Goal: Task Accomplishment & Management: Use online tool/utility

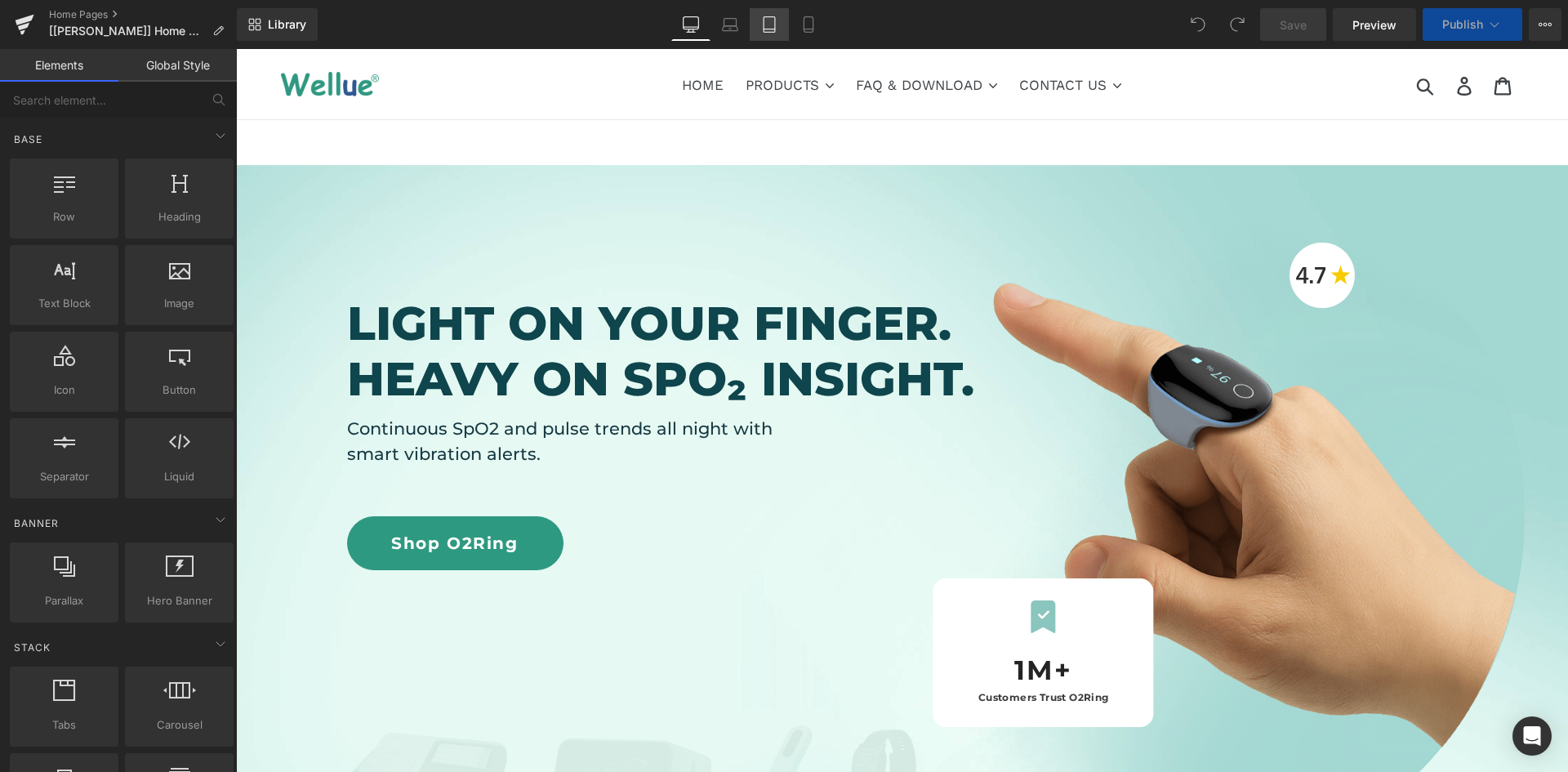
click at [772, 17] on icon at bounding box center [769, 25] width 11 height 15
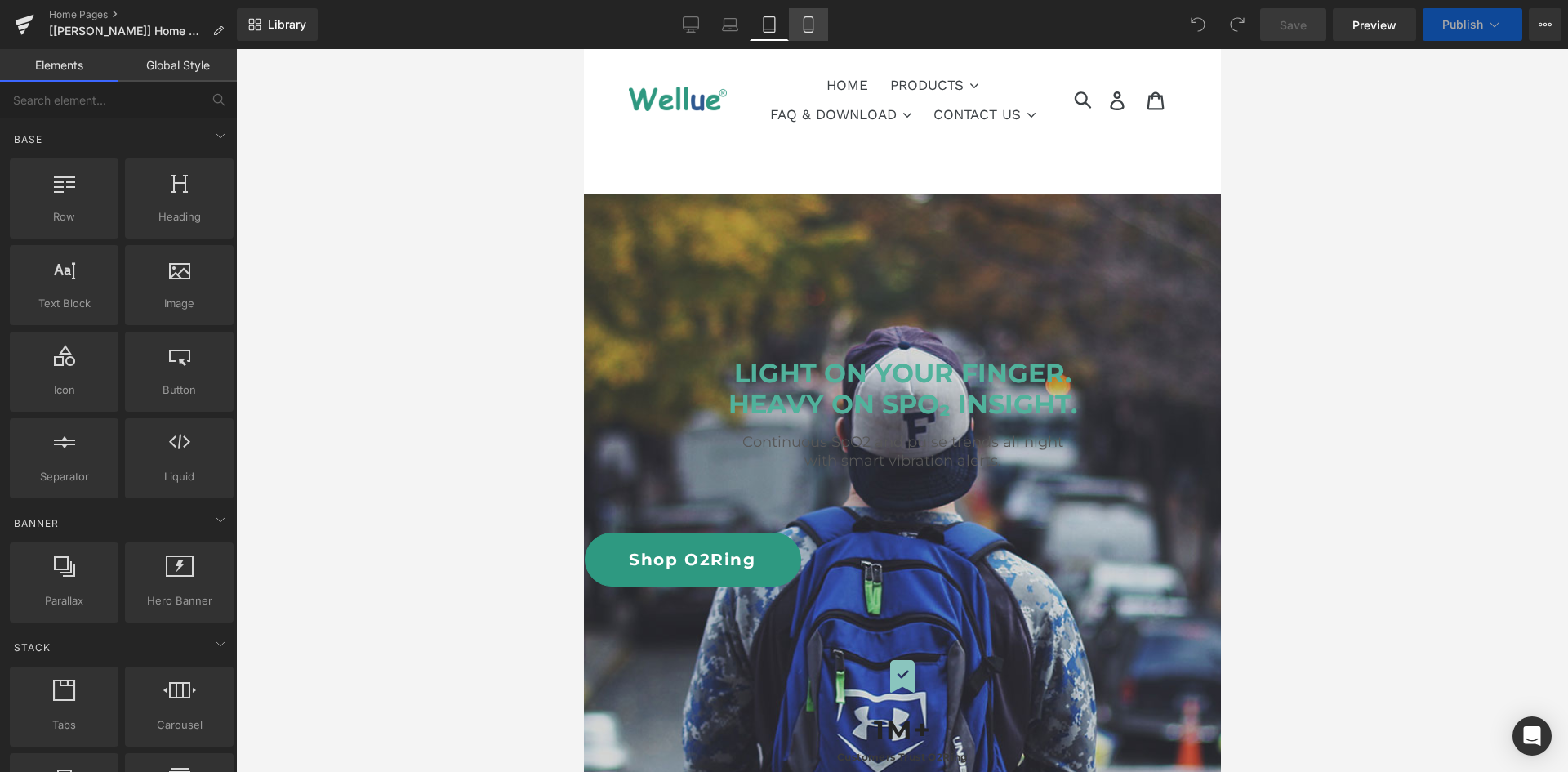
click at [806, 19] on icon at bounding box center [807, 24] width 16 height 16
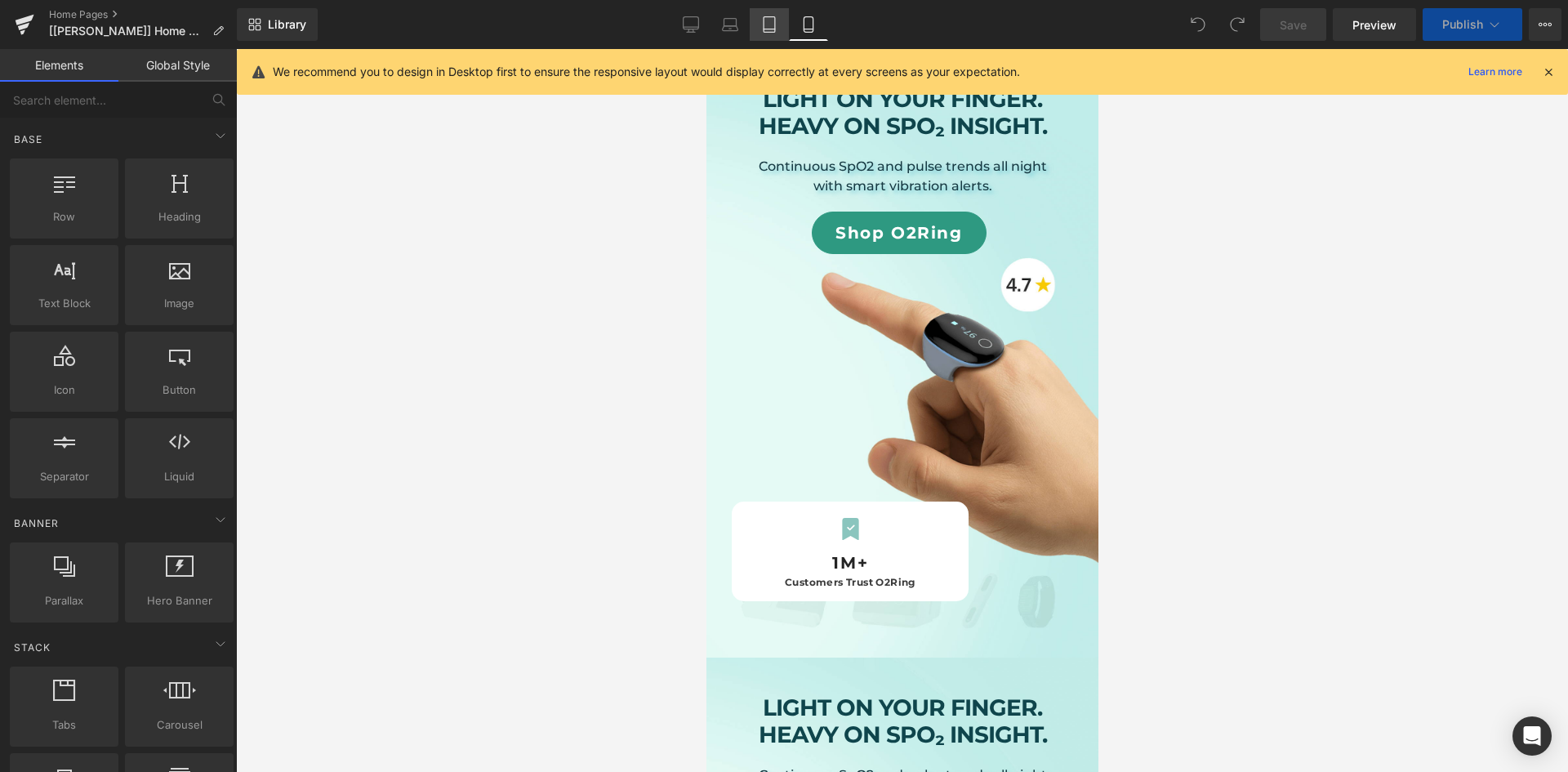
click at [772, 23] on icon at bounding box center [769, 24] width 16 height 16
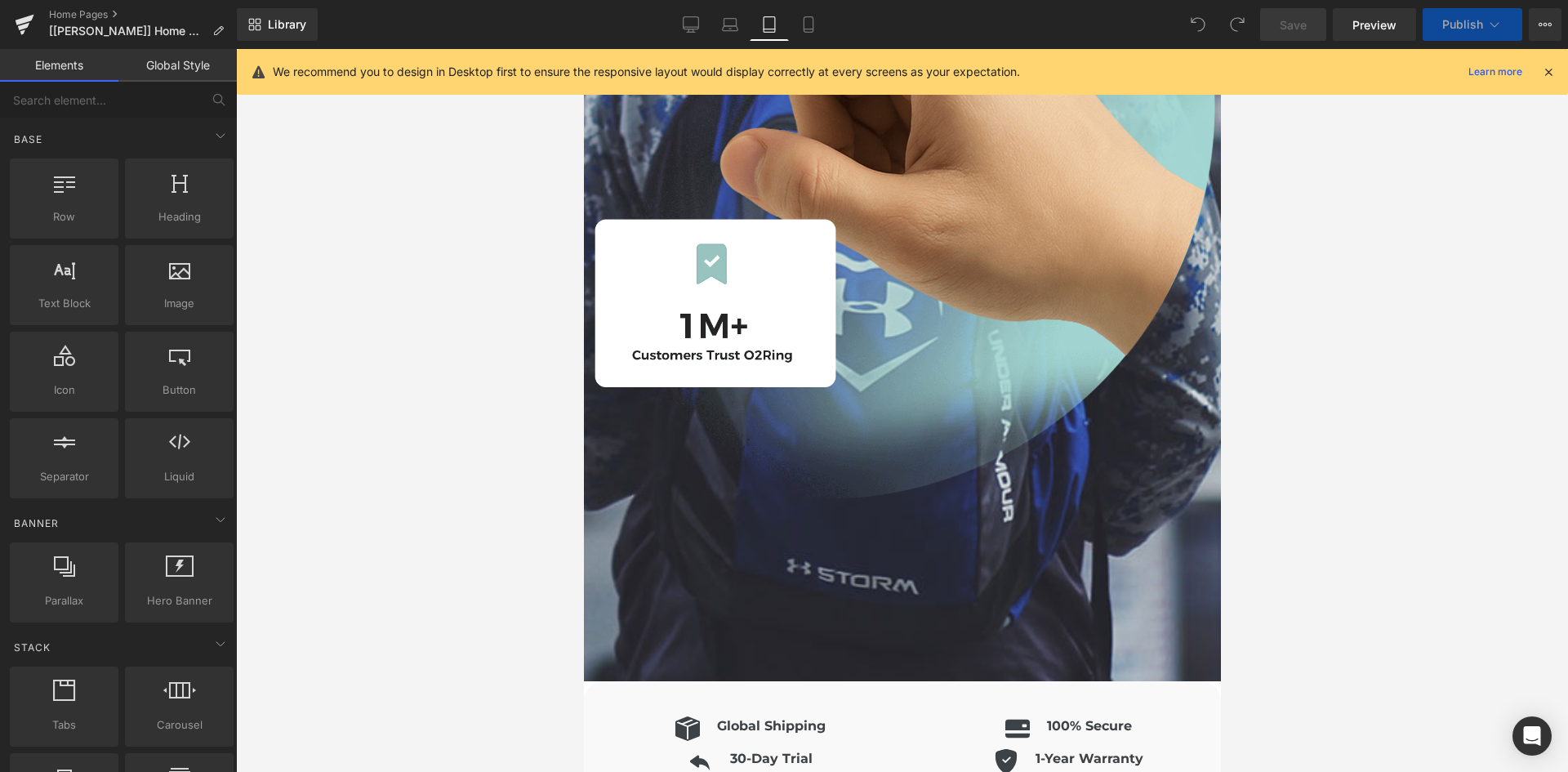
scroll to position [1848, 0]
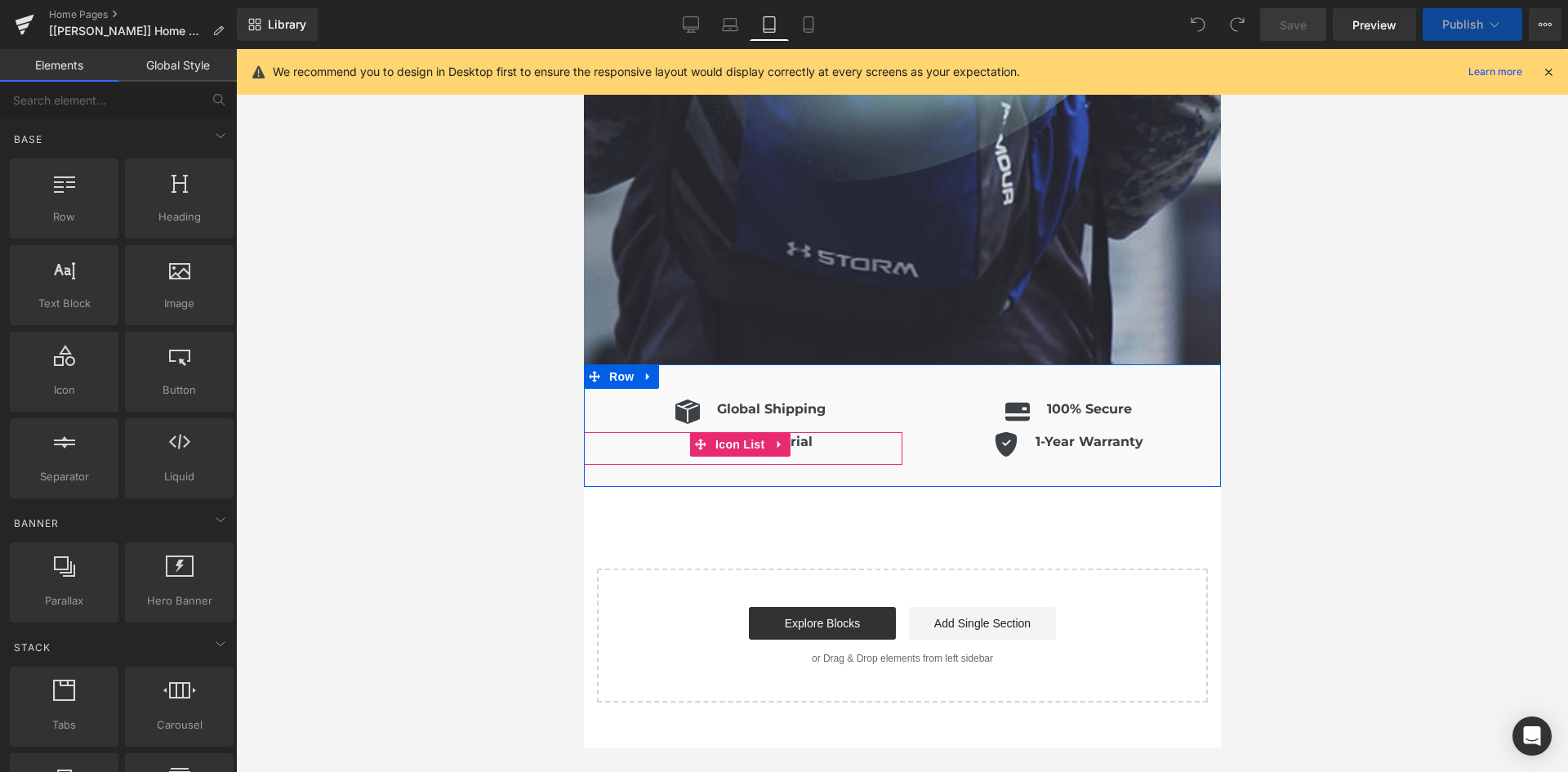
click at [859, 432] on div "Icon 30-Day Trial Heading" at bounding box center [742, 448] width 318 height 33
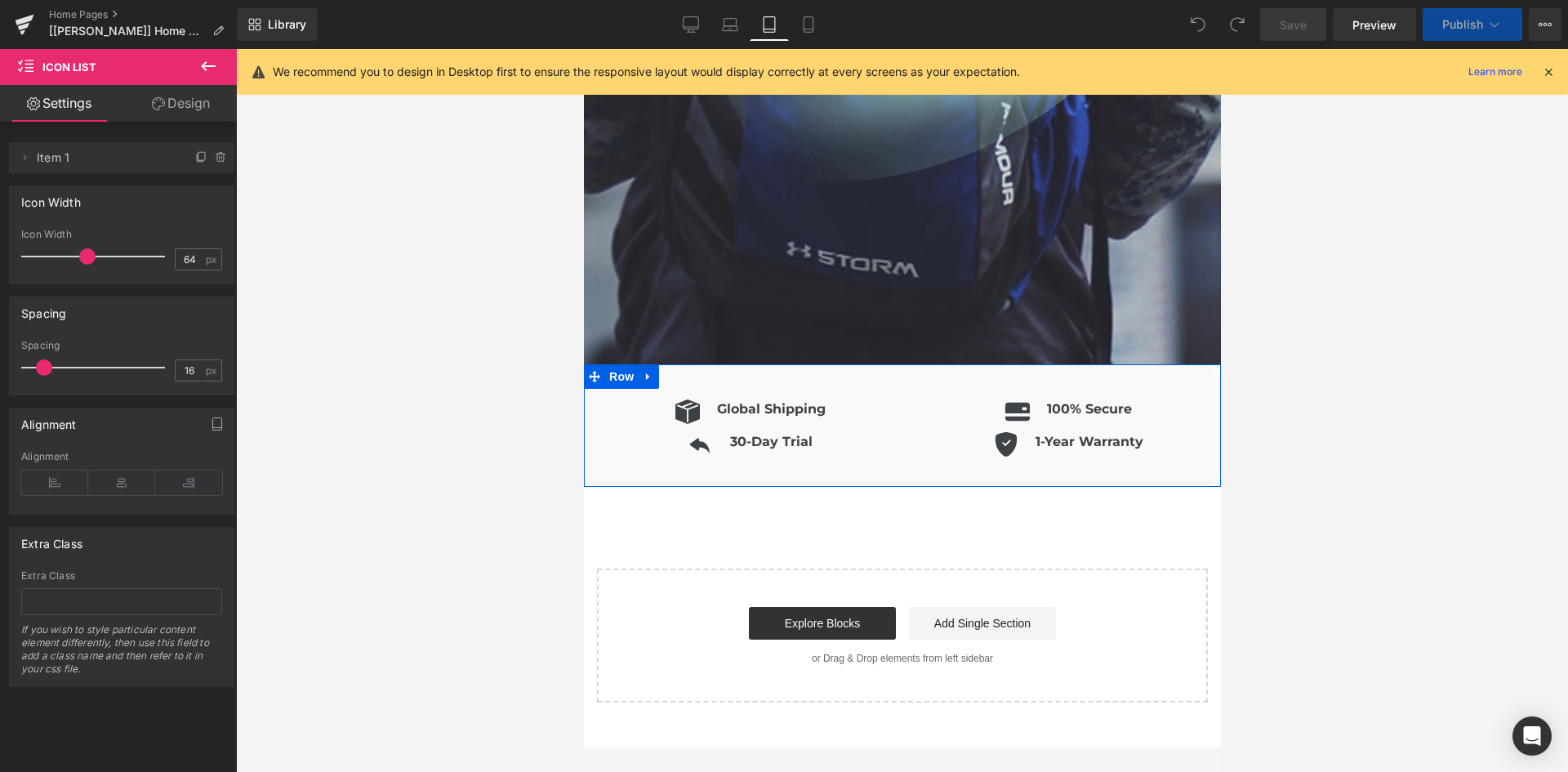
click at [904, 366] on div "Icon Global Shipping Heading Icon List Icon 100% Secure Heading Icon List" at bounding box center [901, 425] width 637 height 123
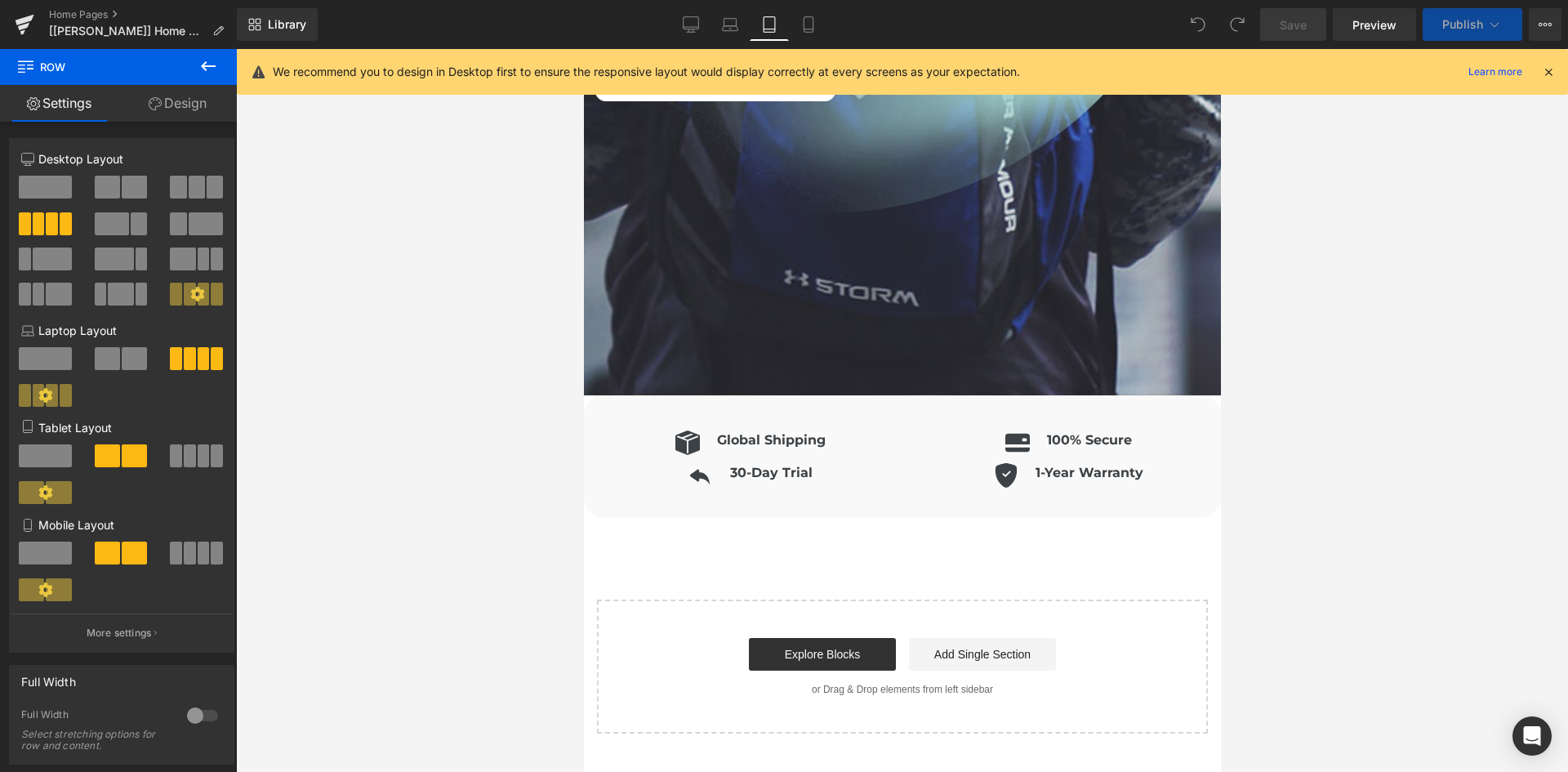
scroll to position [1909, 0]
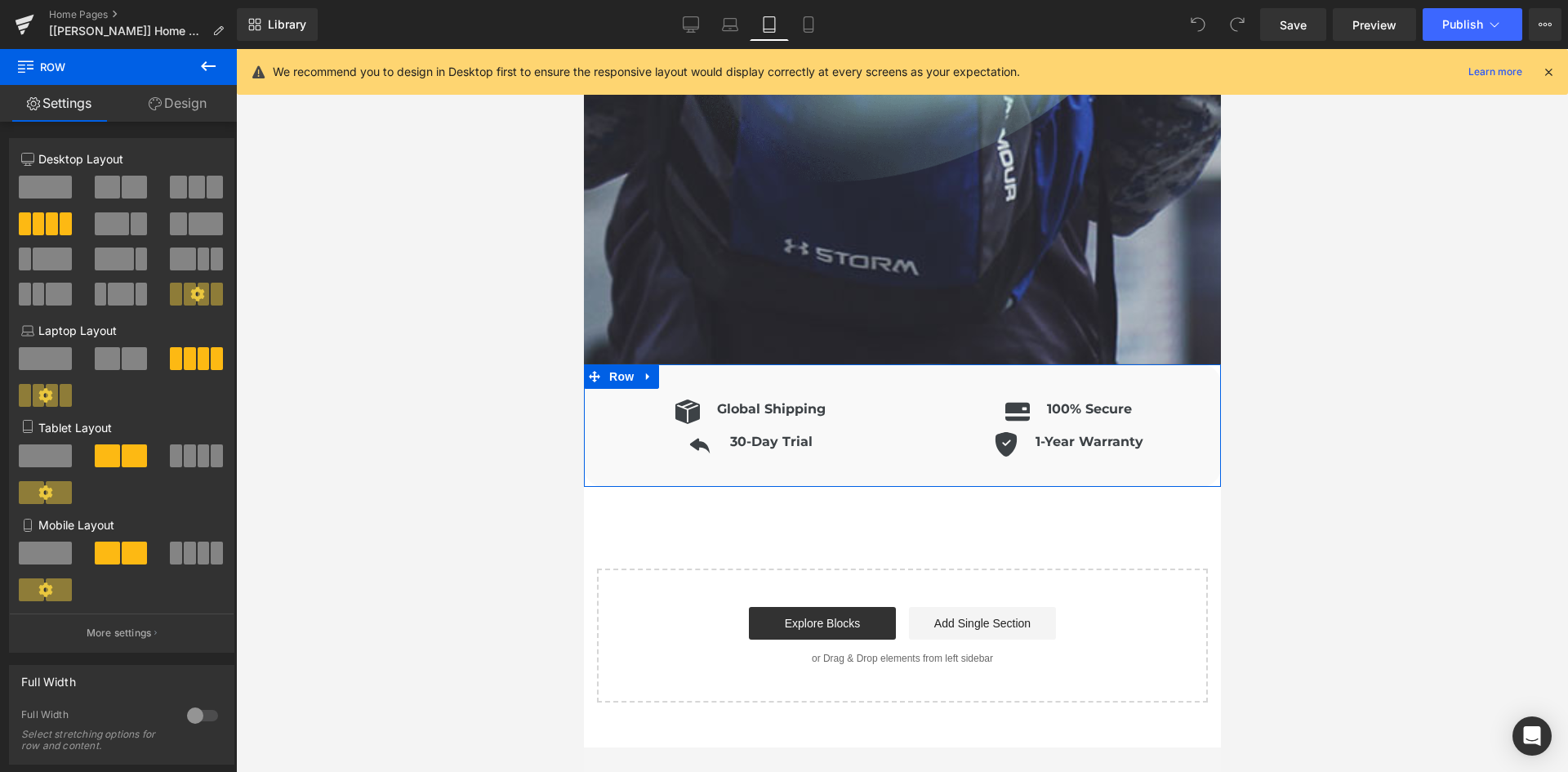
click at [911, 364] on div "Icon Global Shipping Heading Icon List Icon 100% Secure Heading Icon List" at bounding box center [901, 425] width 637 height 123
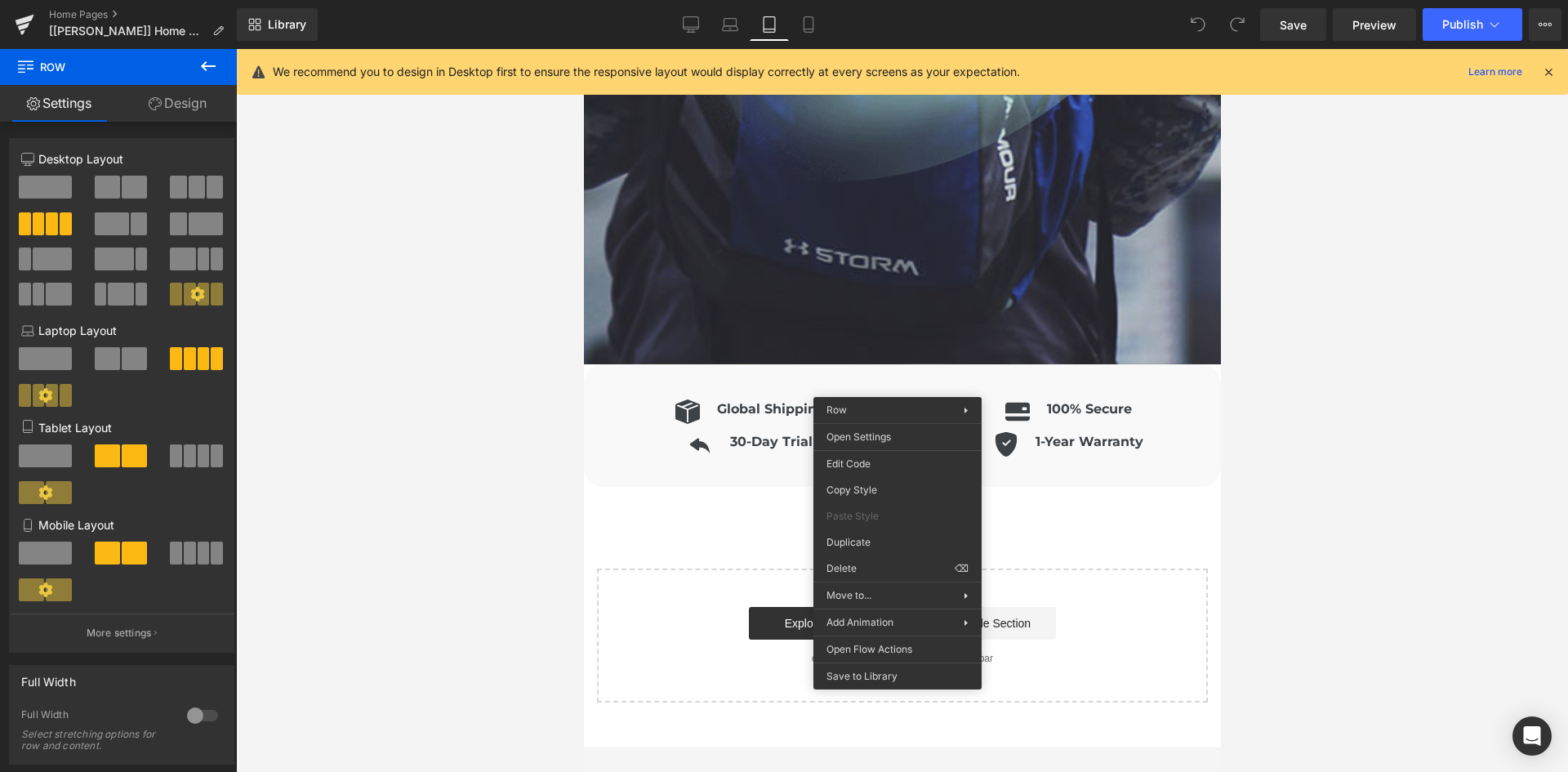
click at [875, 374] on div "Icon Global Shipping Heading Icon List Icon 100% Secure Heading Icon List" at bounding box center [901, 425] width 637 height 123
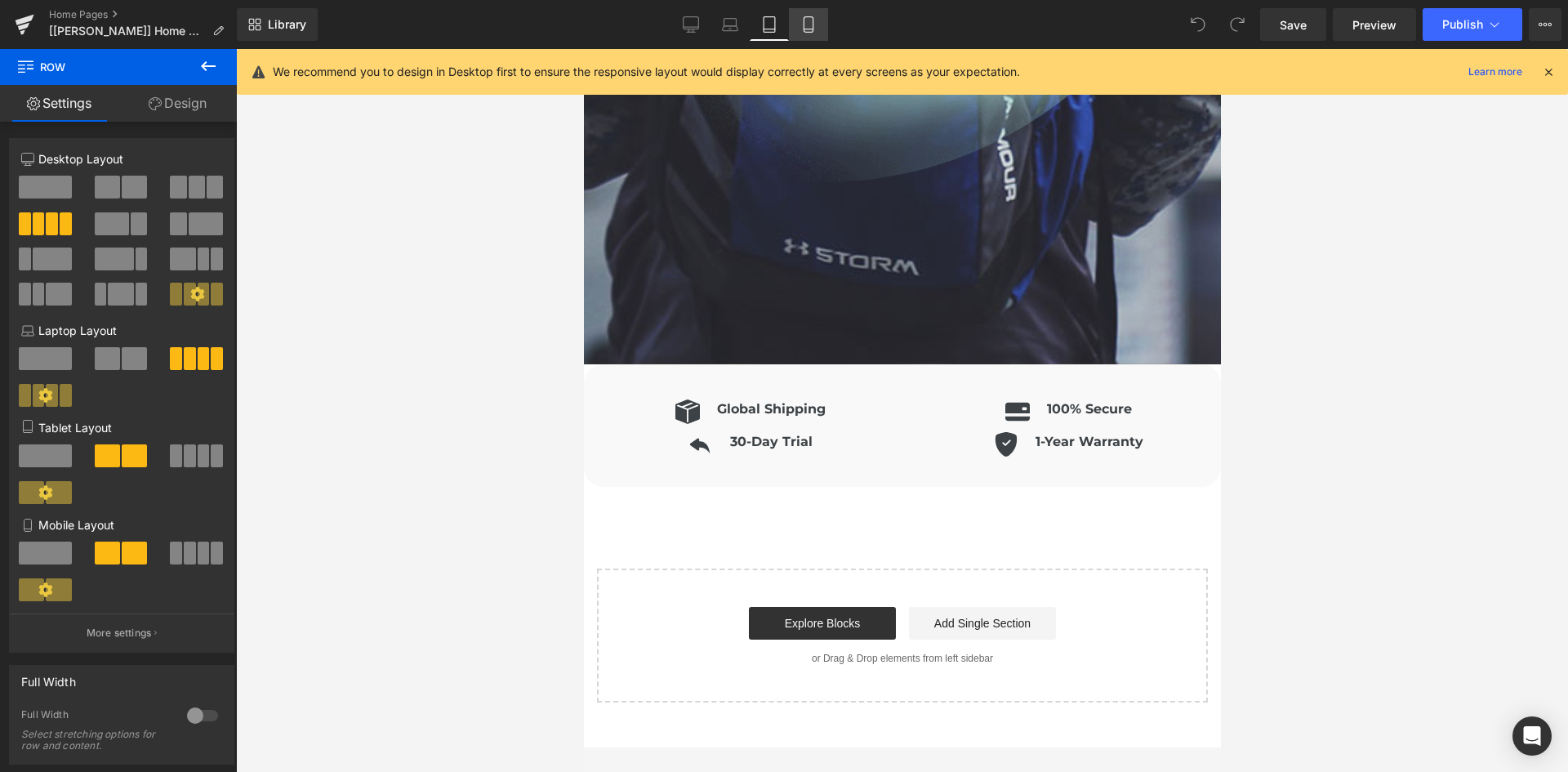
click at [807, 31] on icon at bounding box center [807, 24] width 16 height 16
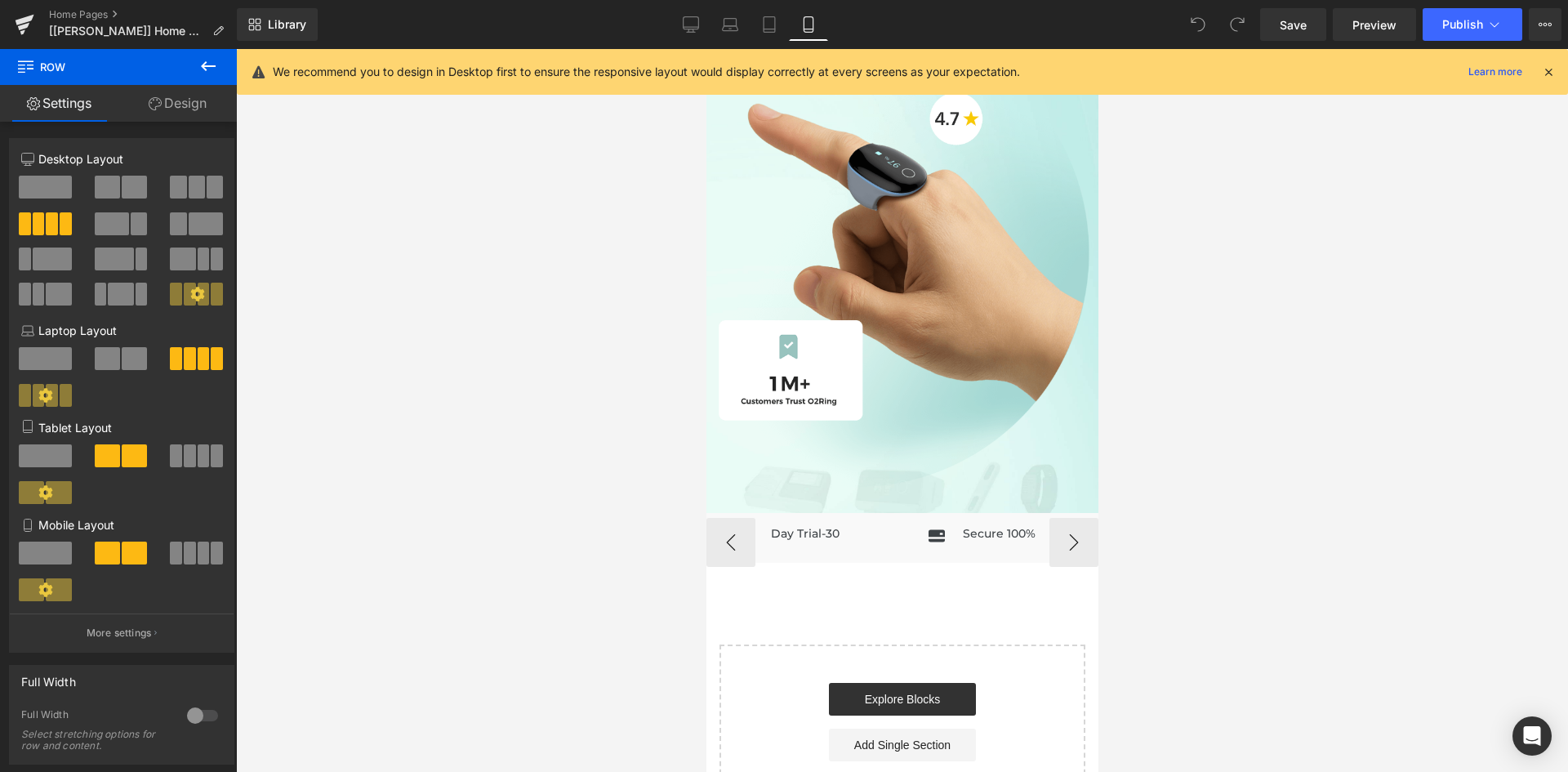
scroll to position [1144, 0]
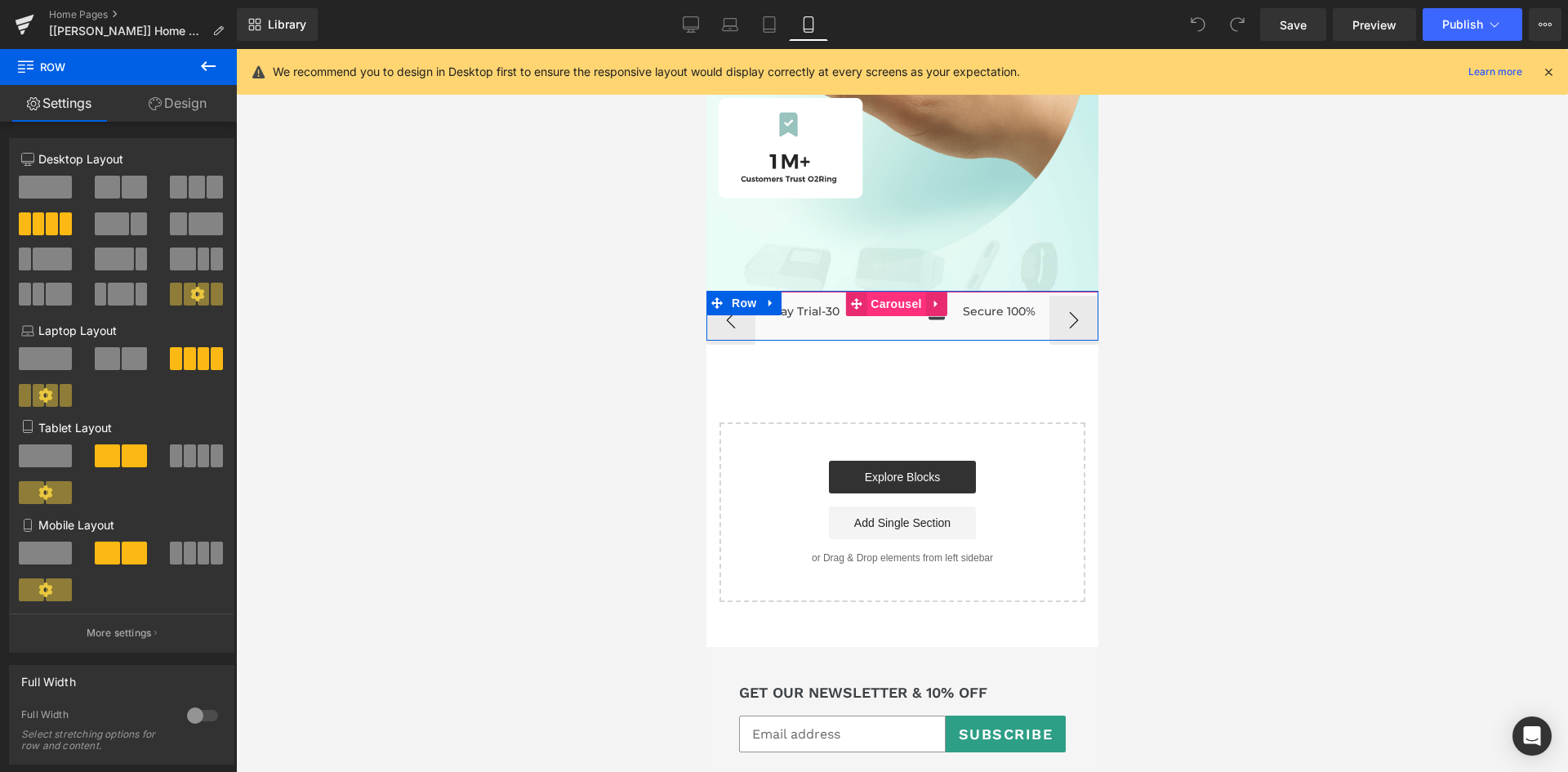
click at [885, 293] on span "Carousel" at bounding box center [895, 304] width 58 height 25
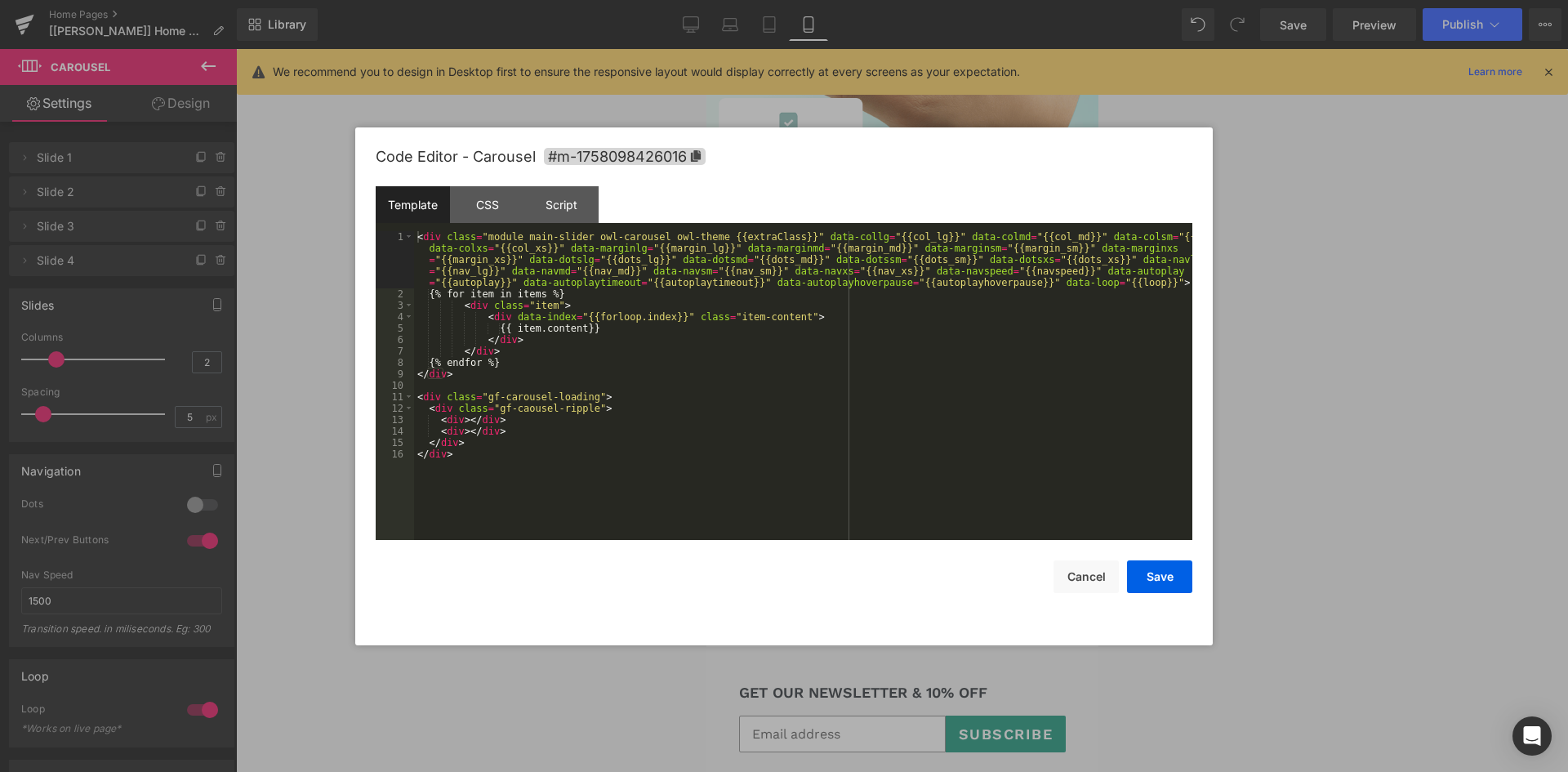
click at [889, 0] on div "Carousel You are previewing how the will restyle your page. You can not edit El…" at bounding box center [784, 0] width 1568 height 0
click at [493, 200] on div "CSS" at bounding box center [488, 204] width 75 height 36
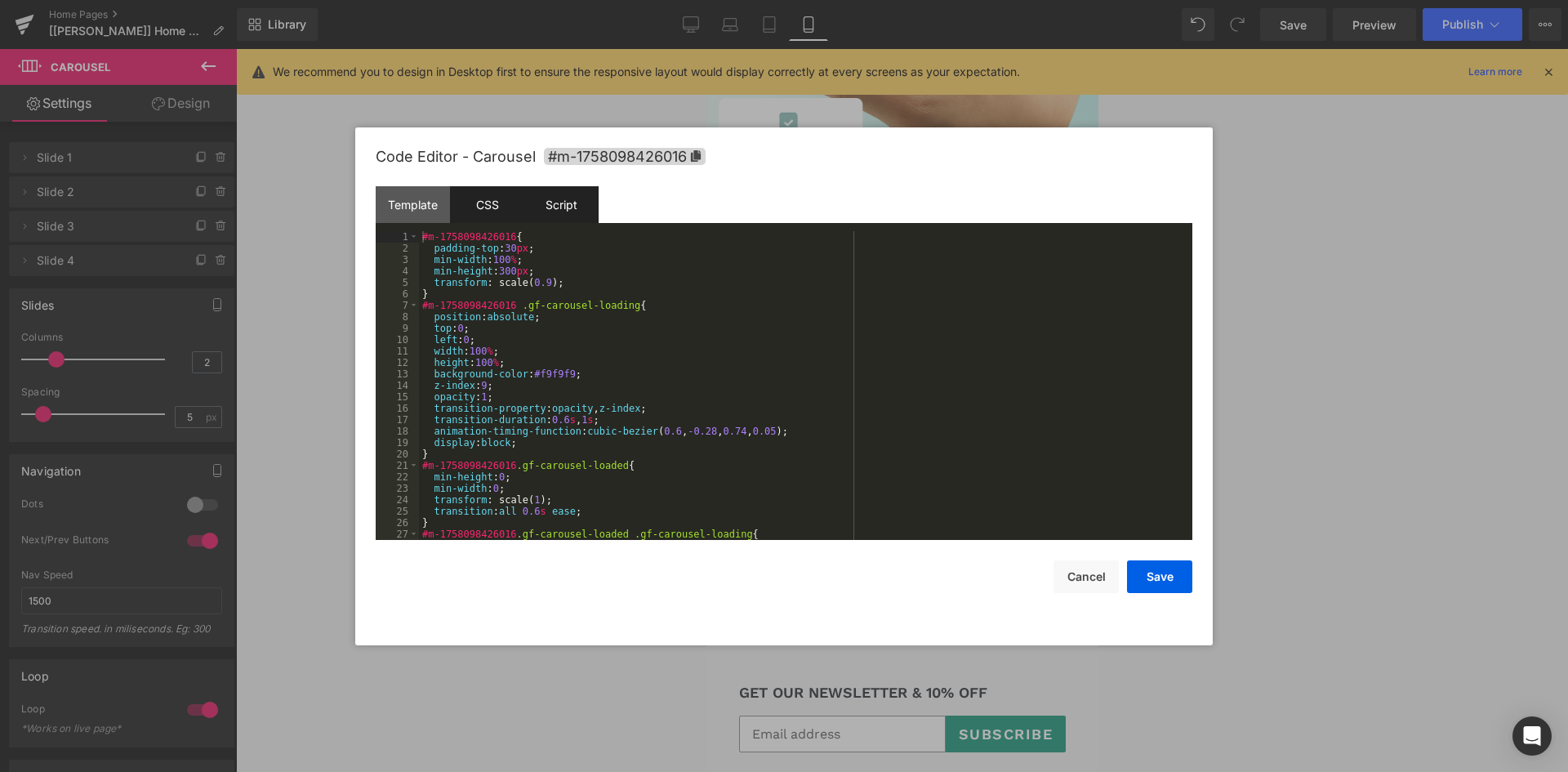
click at [544, 208] on div "Script" at bounding box center [561, 204] width 75 height 36
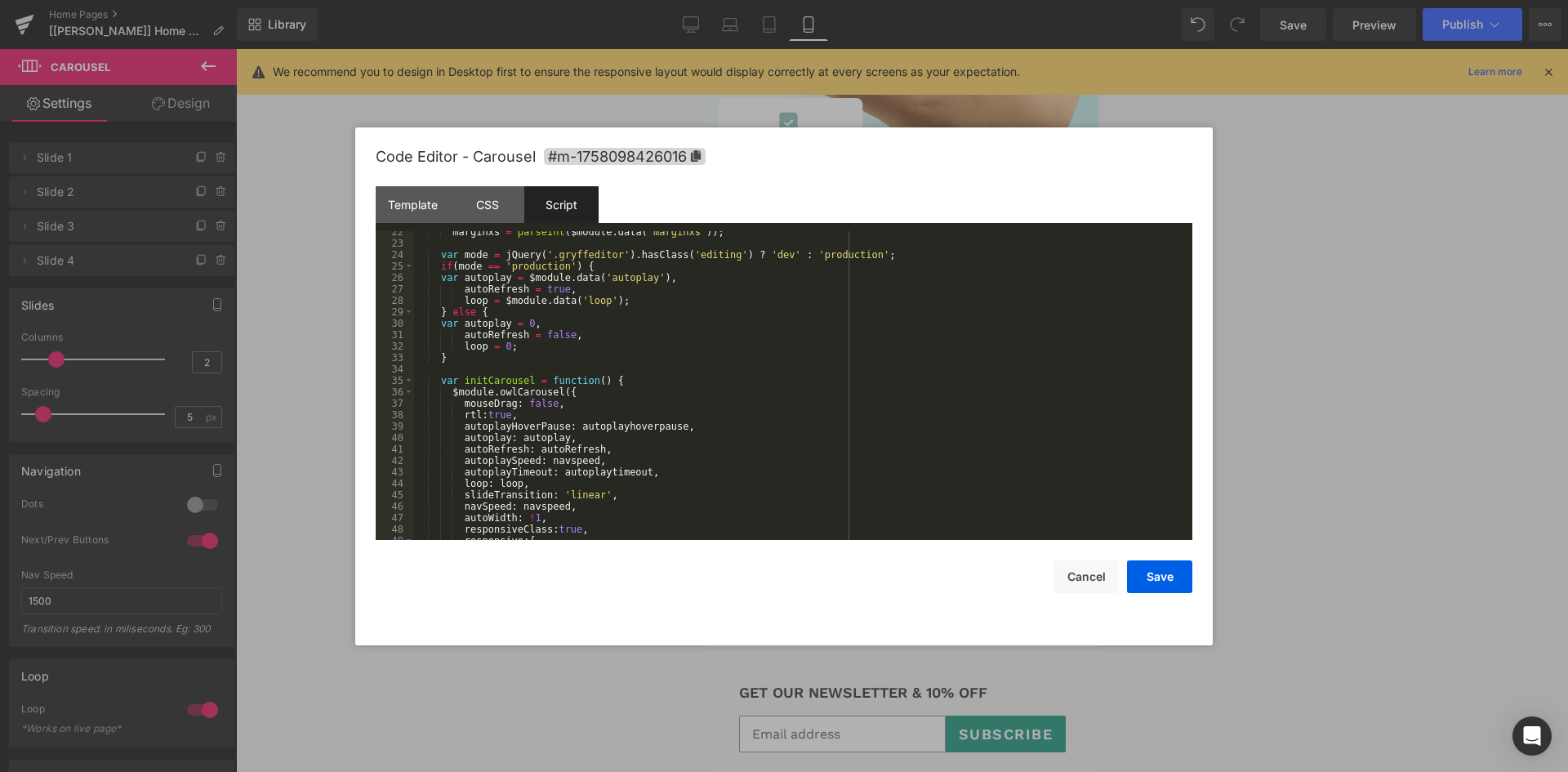
scroll to position [245, 0]
click at [500, 210] on div "CSS" at bounding box center [488, 204] width 75 height 36
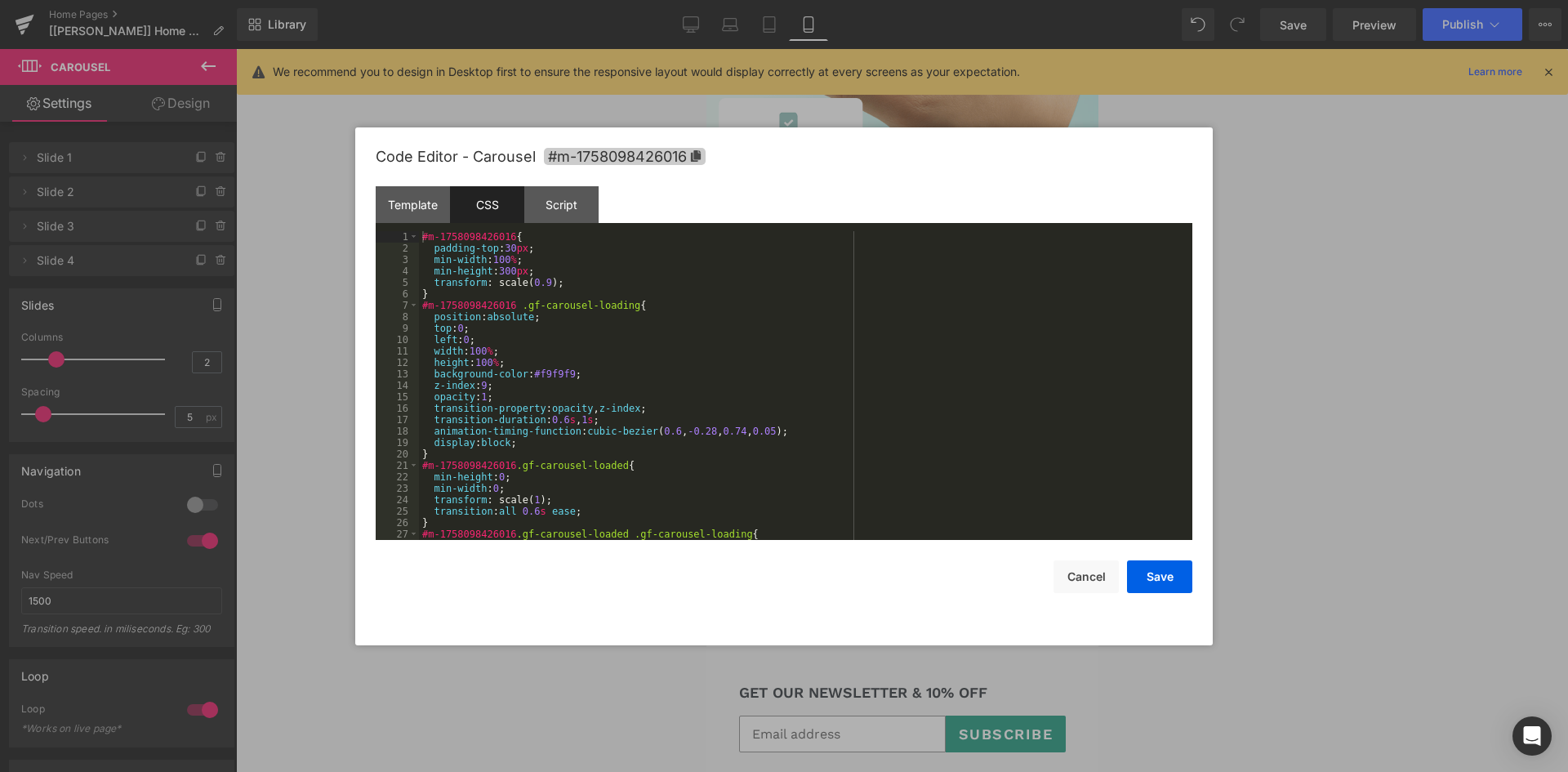
click at [684, 156] on span "#m-1758098426016" at bounding box center [625, 156] width 162 height 17
drag, startPoint x: 510, startPoint y: 236, endPoint x: 405, endPoint y: 236, distance: 105.0
click at [405, 236] on pre "1 2 3 4 5 6 7 8 9 10 11 12 13 14 15 16 17 18 19 20 21 22 23 24 25 26 27 28 #m-1…" at bounding box center [784, 385] width 817 height 308
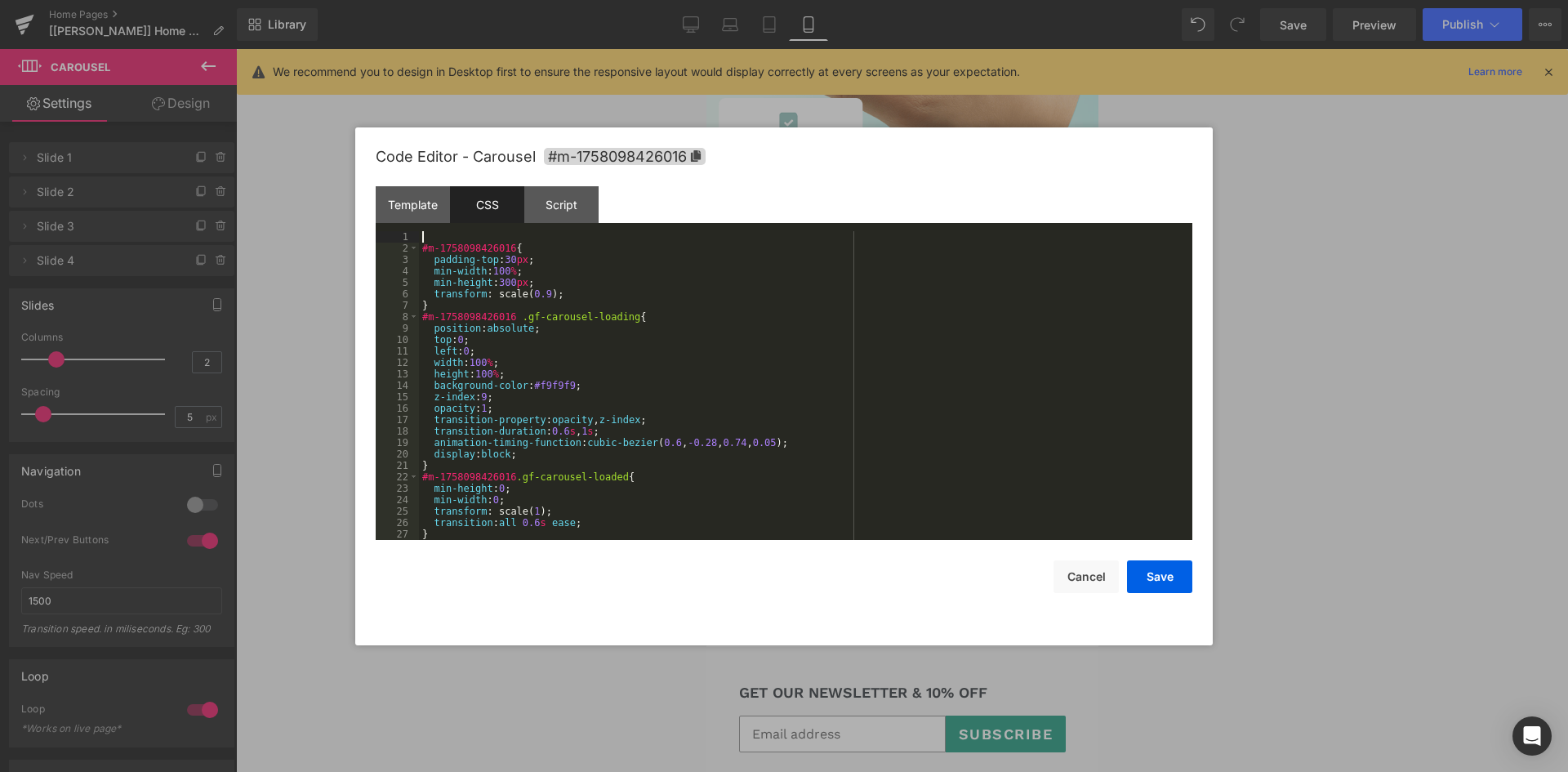
paste textarea
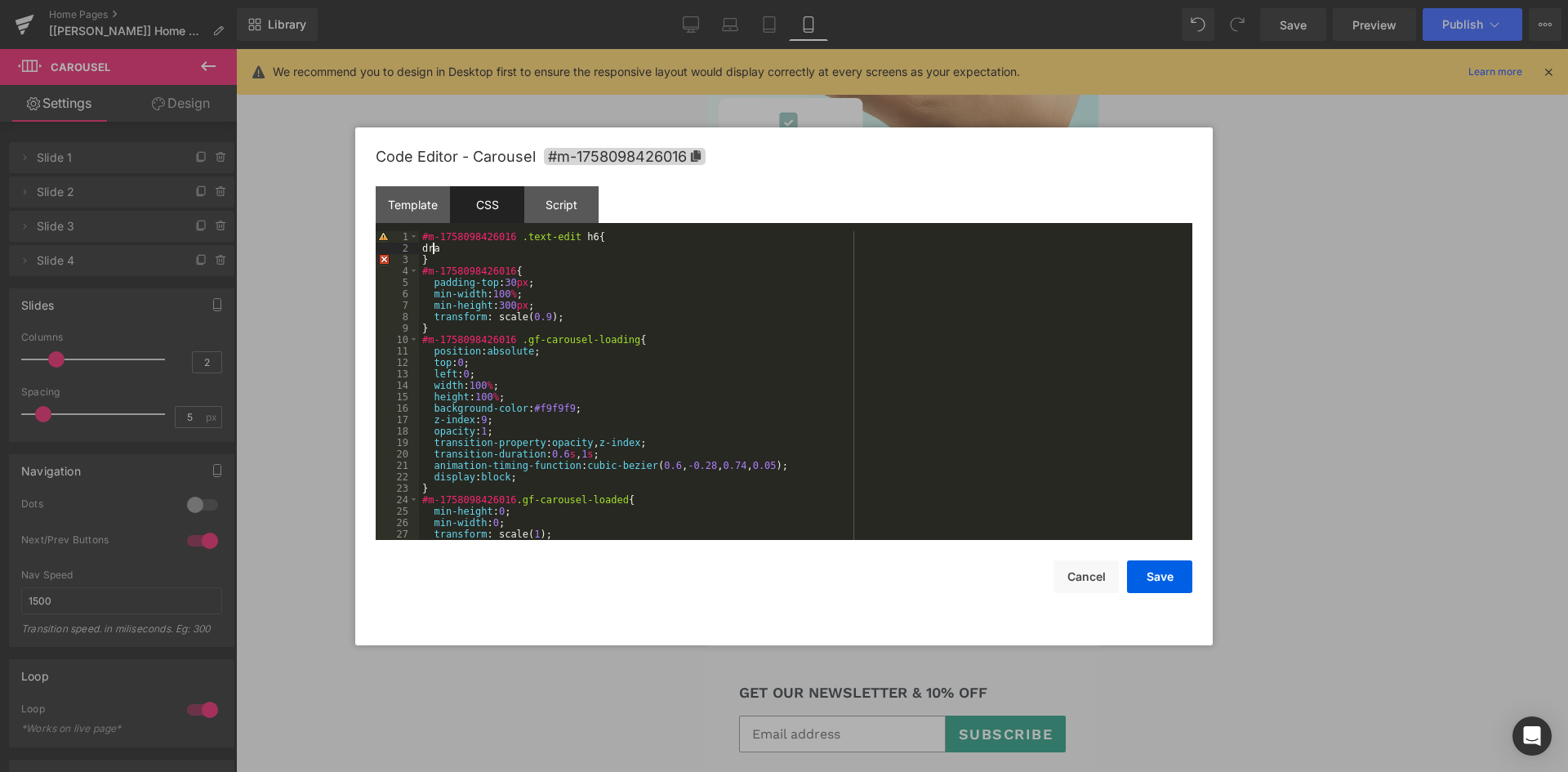
drag, startPoint x: 432, startPoint y: 248, endPoint x: 474, endPoint y: 248, distance: 42.0
click at [468, 248] on div "#m-1758098426016 .text-edit h6 { dra } #m-1758098426016 { padding-top : 30 px ;…" at bounding box center [802, 397] width 767 height 331
paste textarea
click at [1167, 580] on button "Save" at bounding box center [1159, 577] width 65 height 33
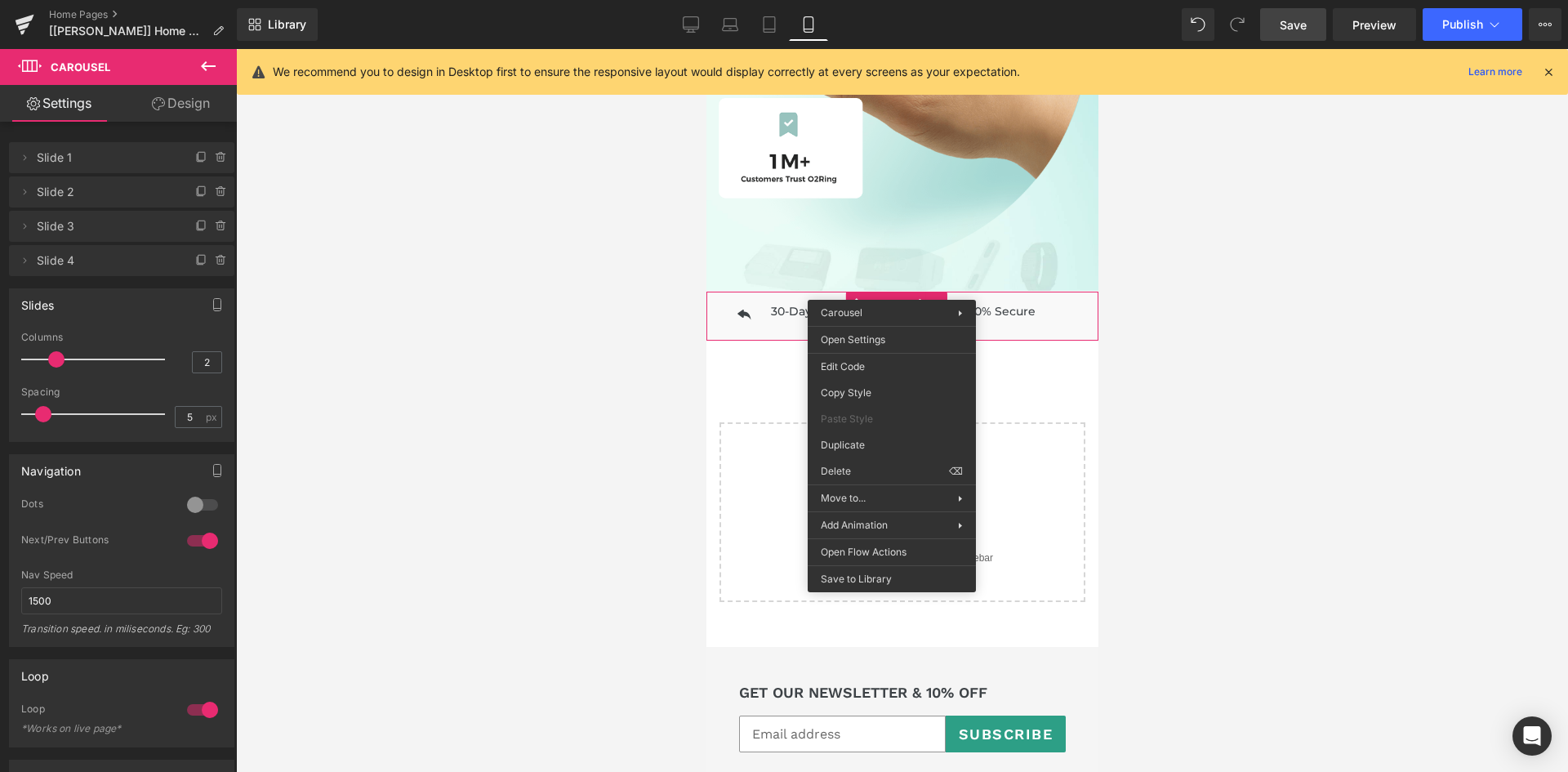
click at [1296, 22] on span "Save" at bounding box center [1293, 25] width 27 height 17
click at [1203, 282] on div at bounding box center [901, 410] width 1331 height 722
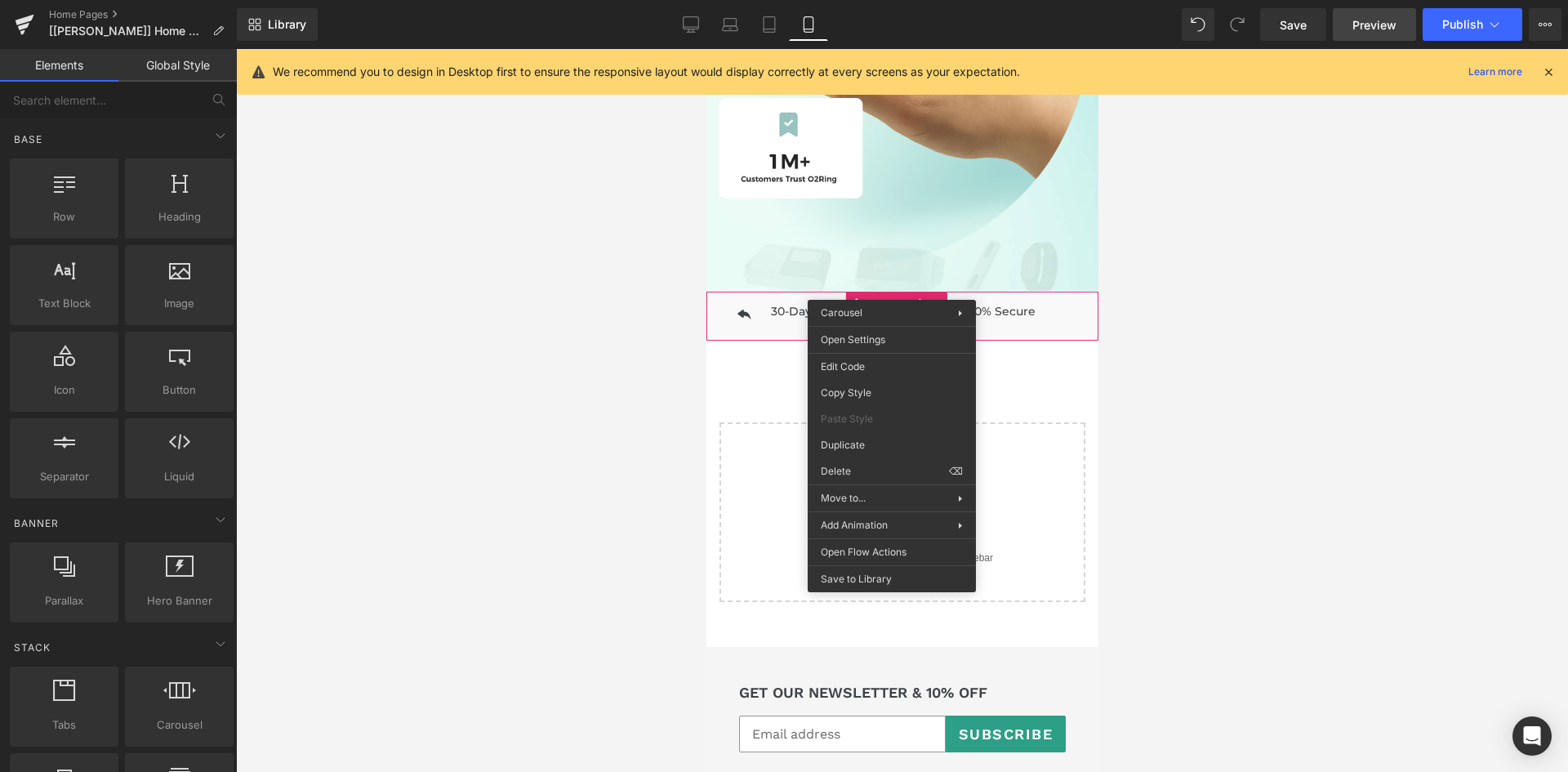
click at [1374, 31] on span "Preview" at bounding box center [1375, 25] width 44 height 17
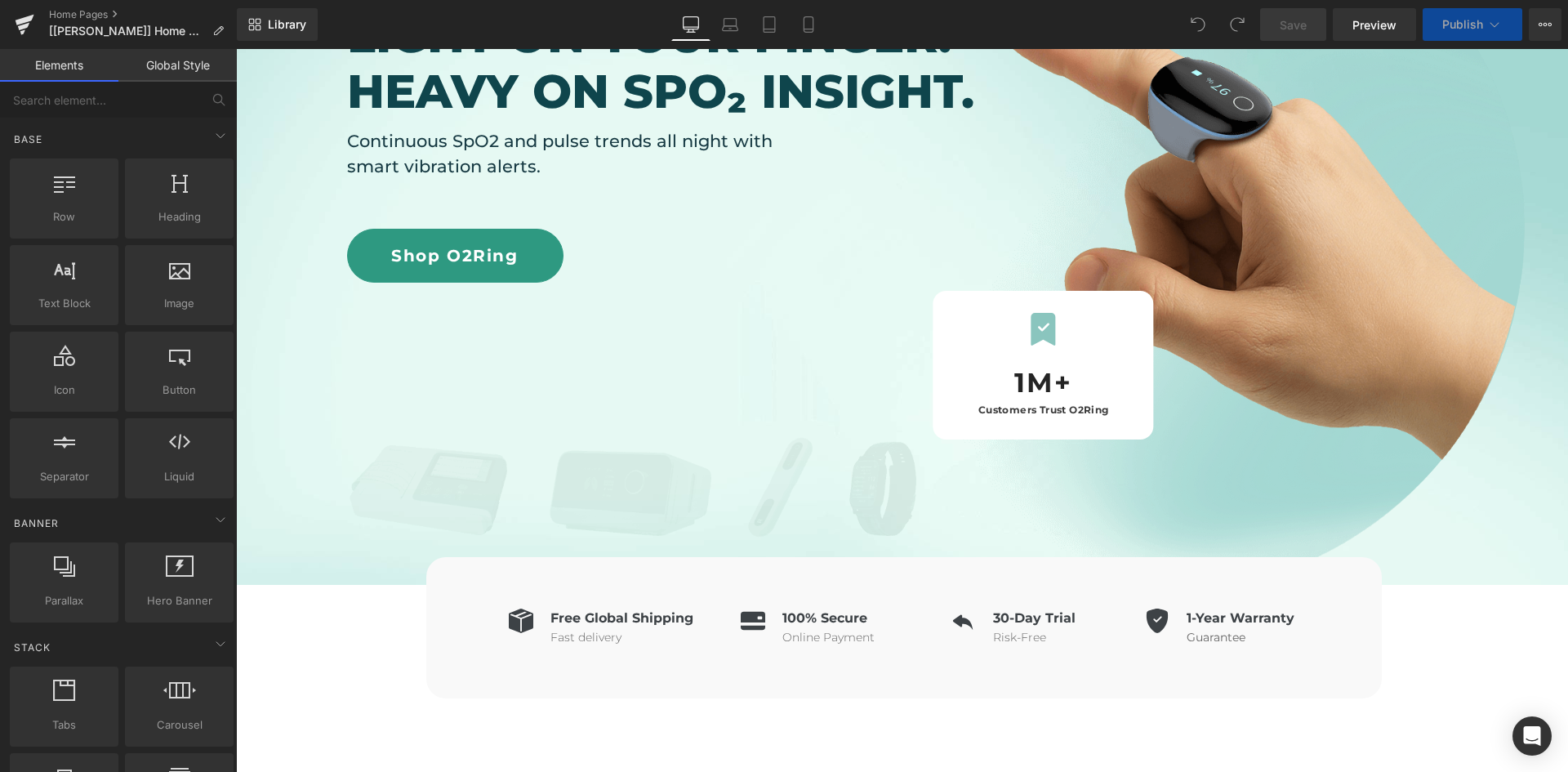
scroll to position [572, 0]
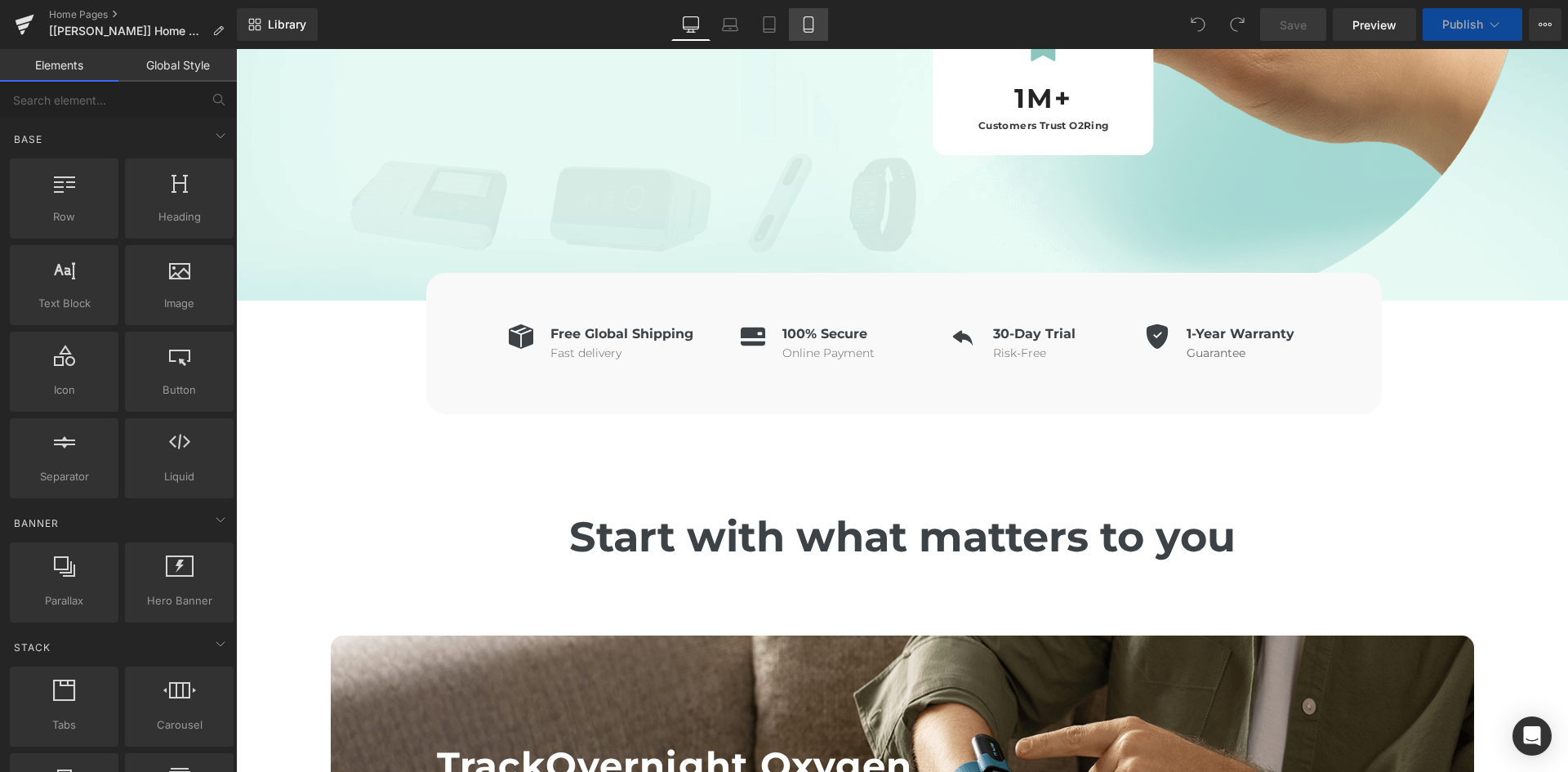
click at [807, 31] on icon at bounding box center [807, 24] width 16 height 16
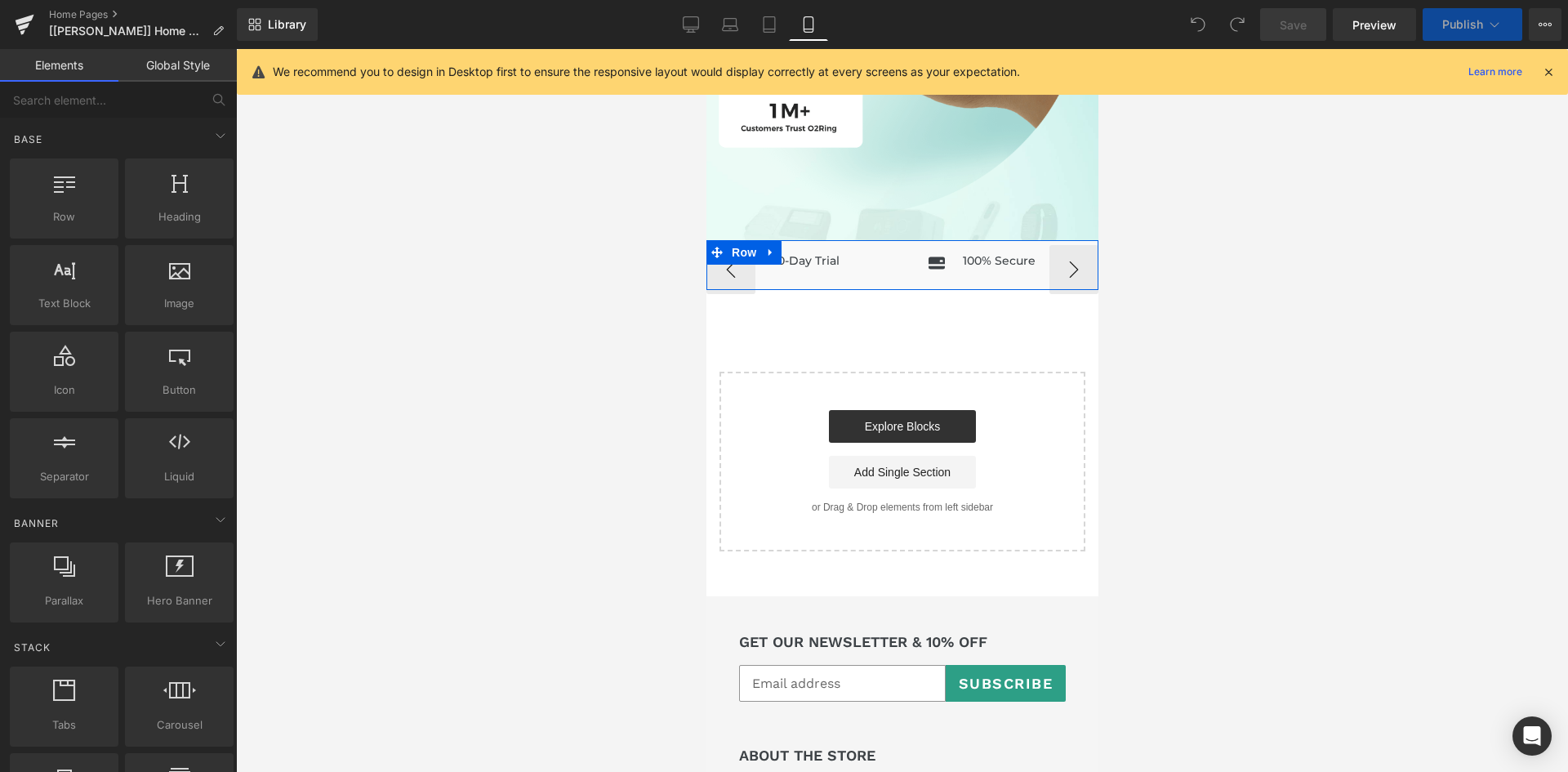
scroll to position [1193, 0]
click at [806, 253] on div "Icon 30-Day Trial Heading Icon List" at bounding box center [811, 267] width 188 height 36
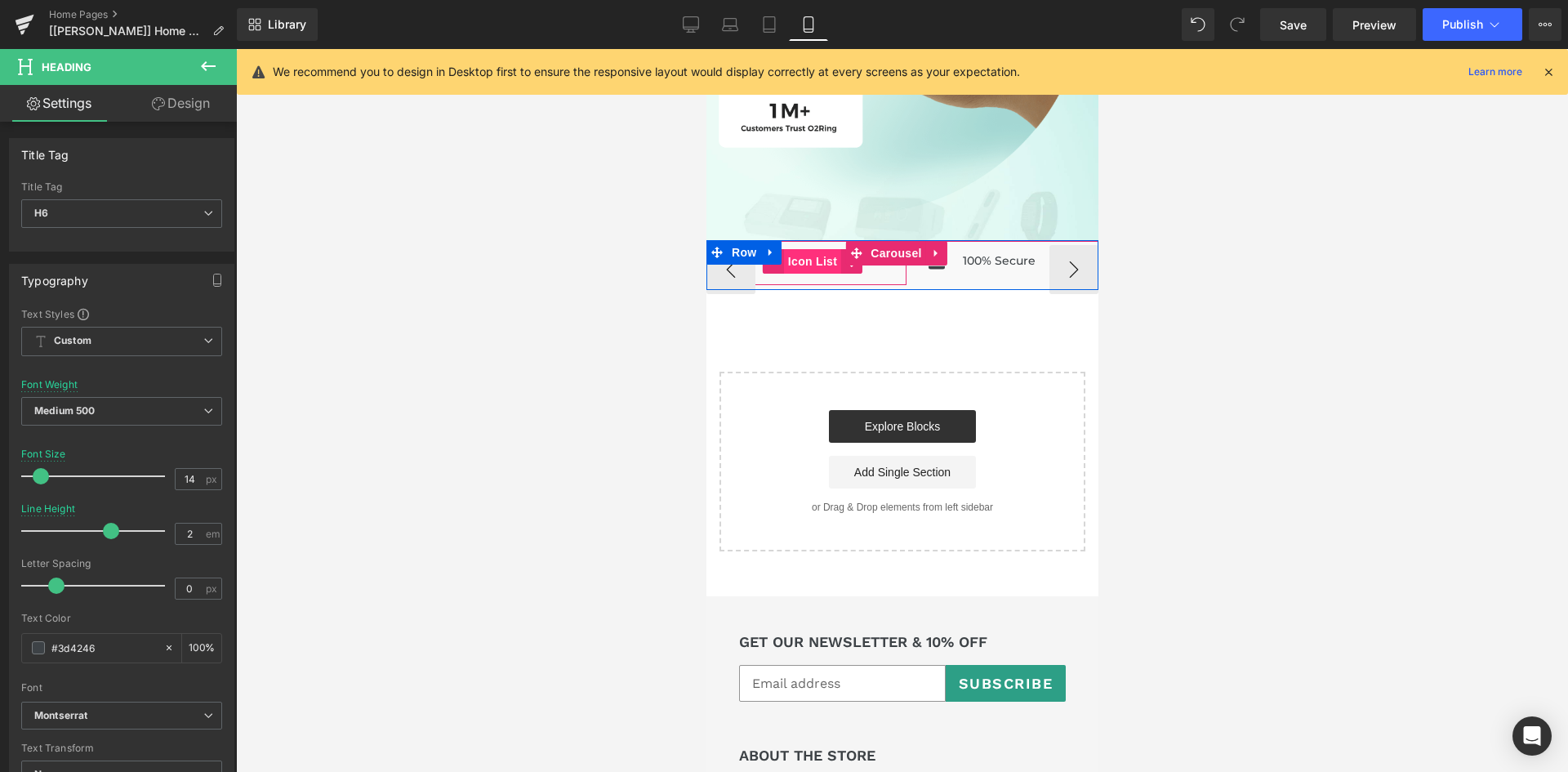
click at [807, 250] on span "Icon List" at bounding box center [812, 261] width 57 height 25
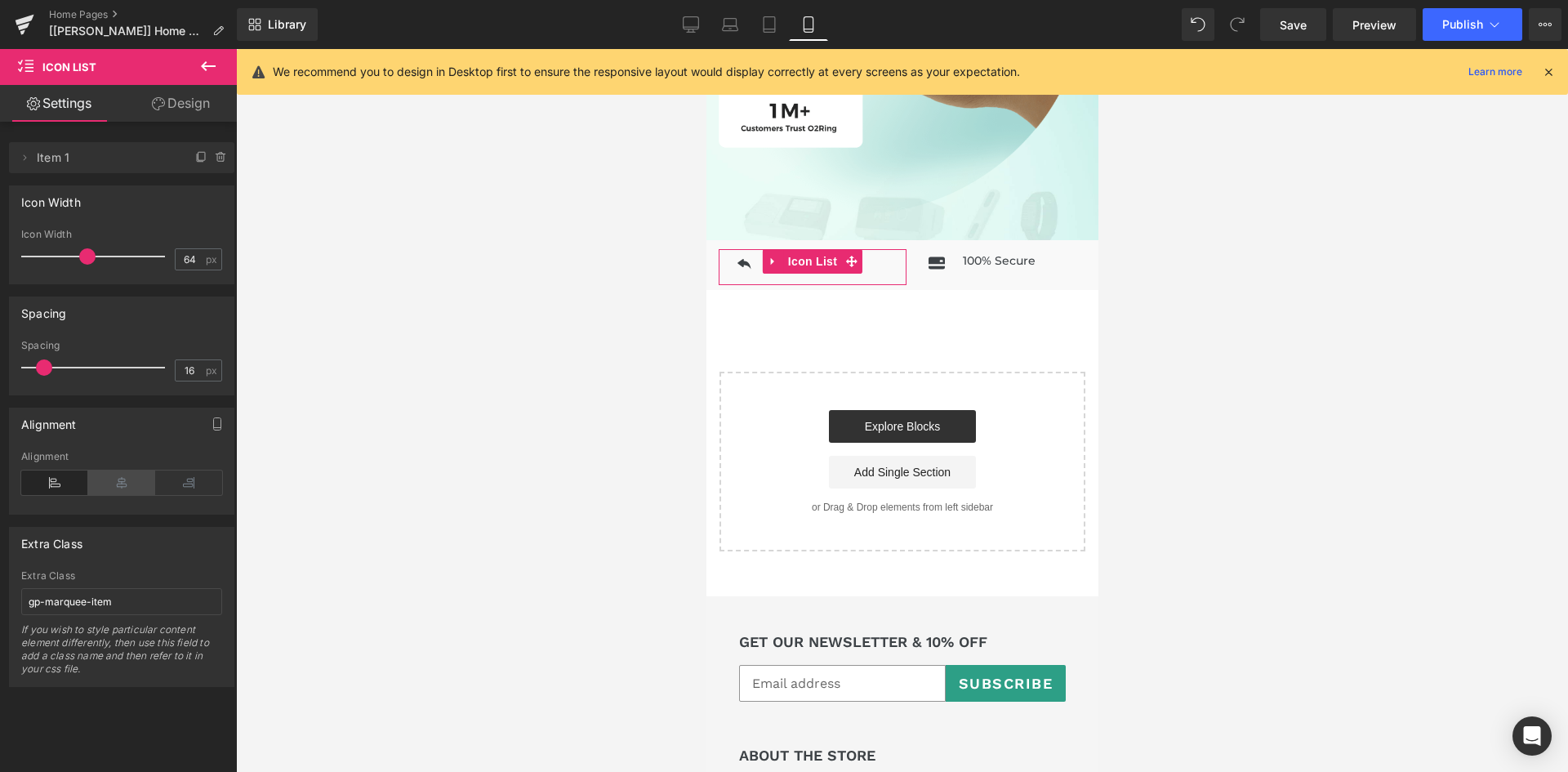
click at [118, 485] on icon at bounding box center [122, 483] width 67 height 25
click at [60, 478] on icon at bounding box center [55, 483] width 67 height 25
click at [47, 158] on span "Item 1" at bounding box center [104, 157] width 137 height 31
click at [23, 157] on icon at bounding box center [25, 158] width 13 height 13
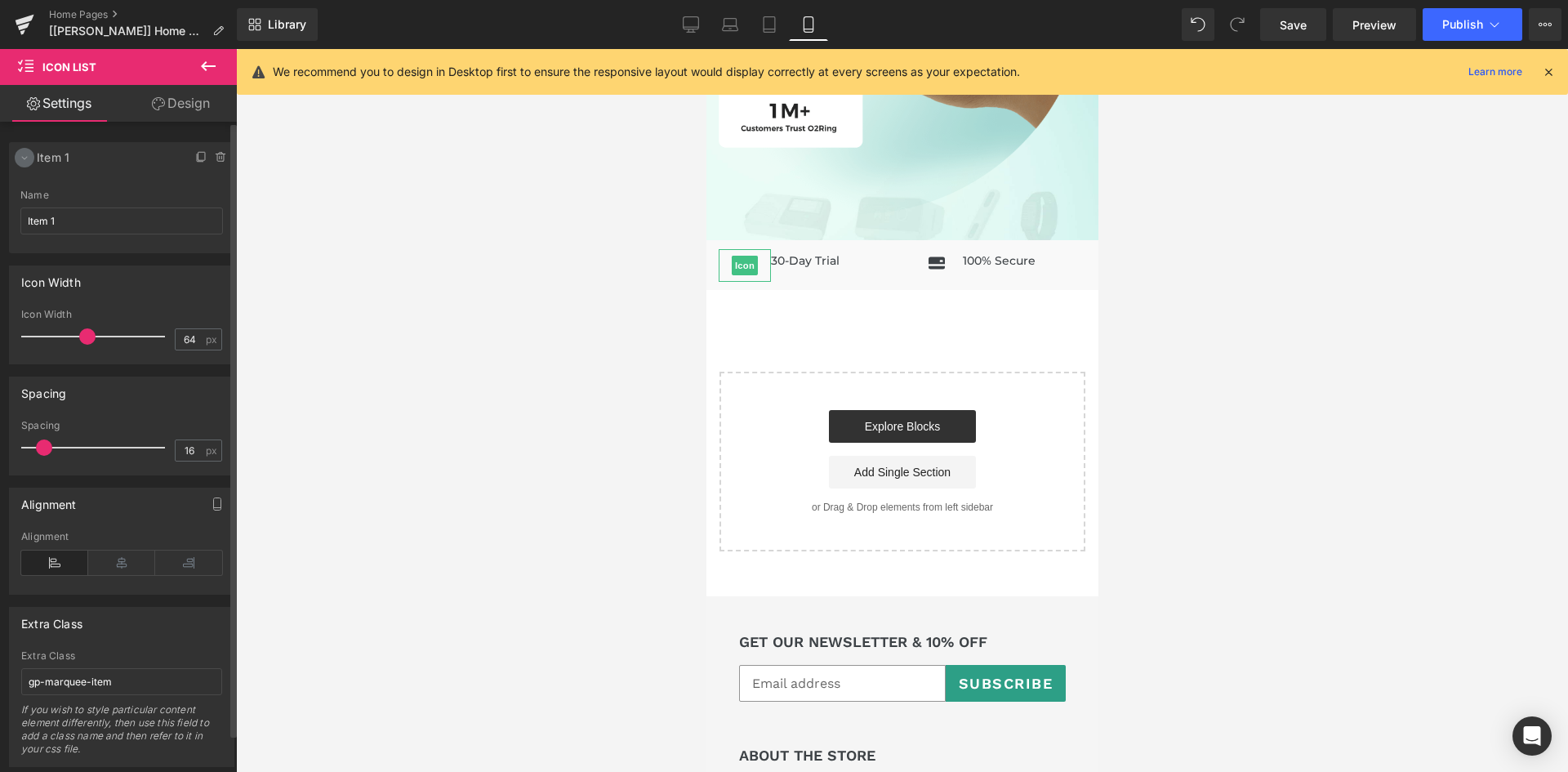
click at [23, 157] on icon at bounding box center [25, 158] width 13 height 13
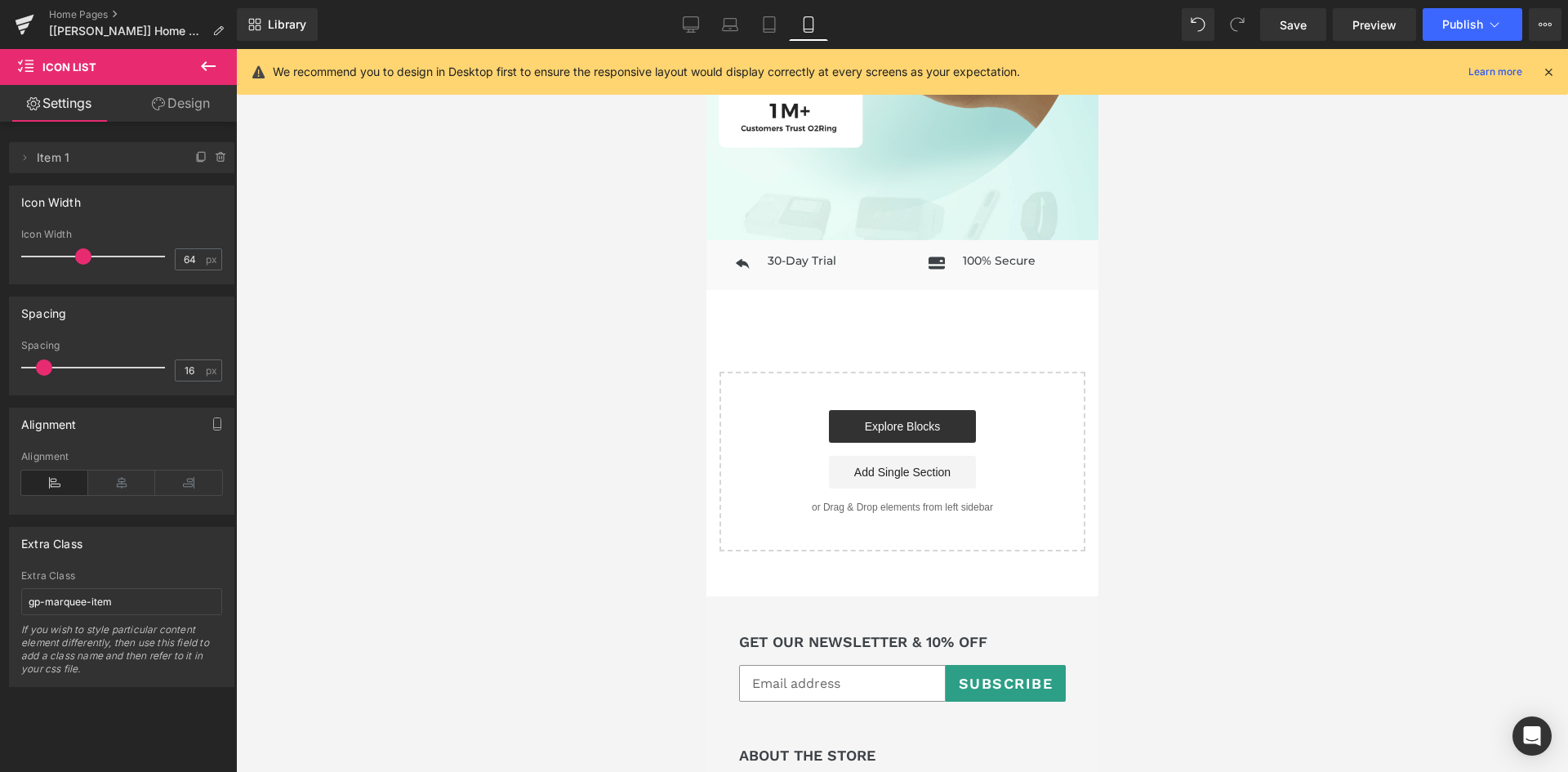
click at [82, 253] on span at bounding box center [82, 256] width 16 height 16
click at [169, 105] on link "Design" at bounding box center [181, 103] width 119 height 36
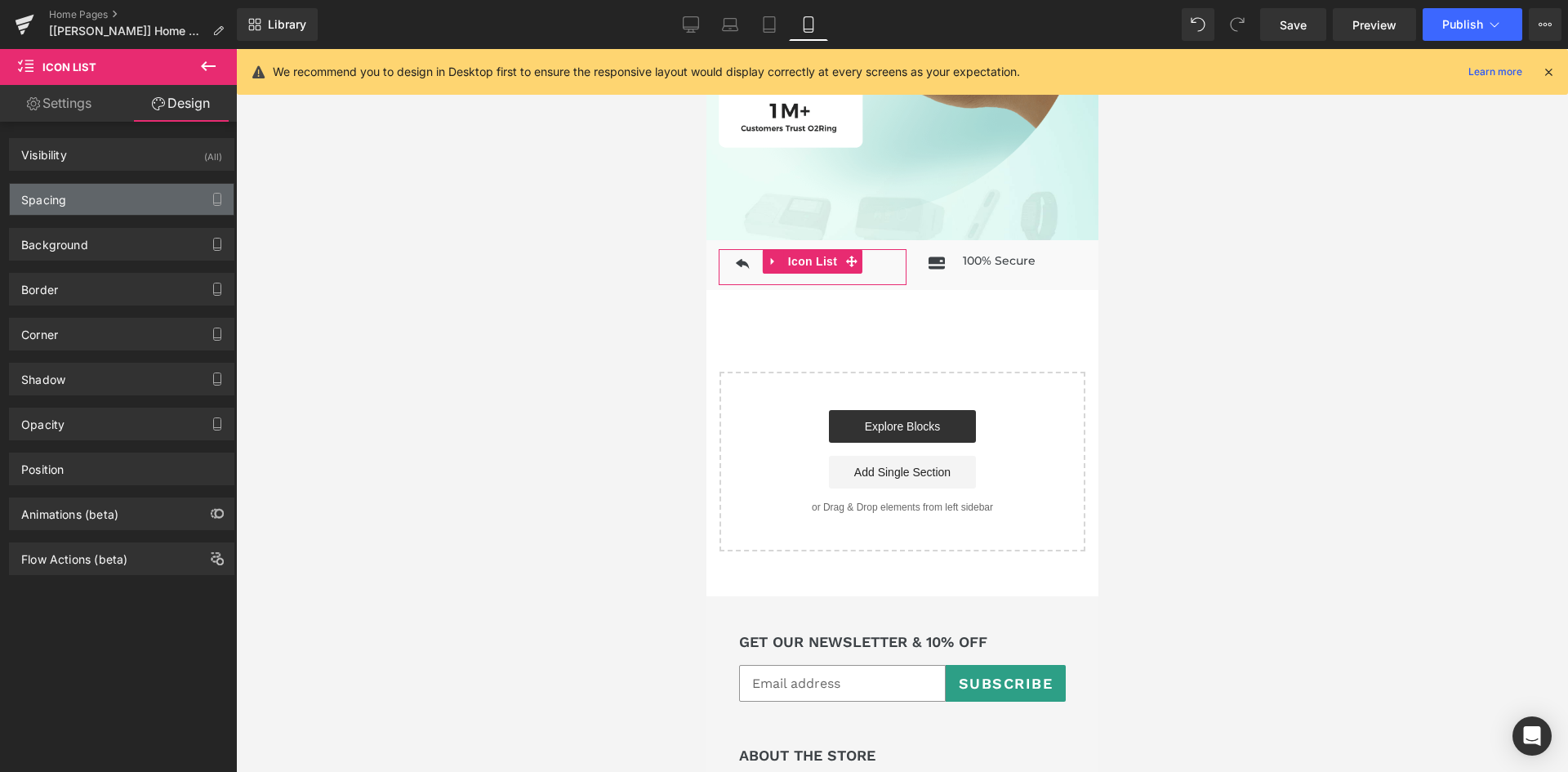
click at [100, 196] on div "Spacing" at bounding box center [122, 199] width 224 height 31
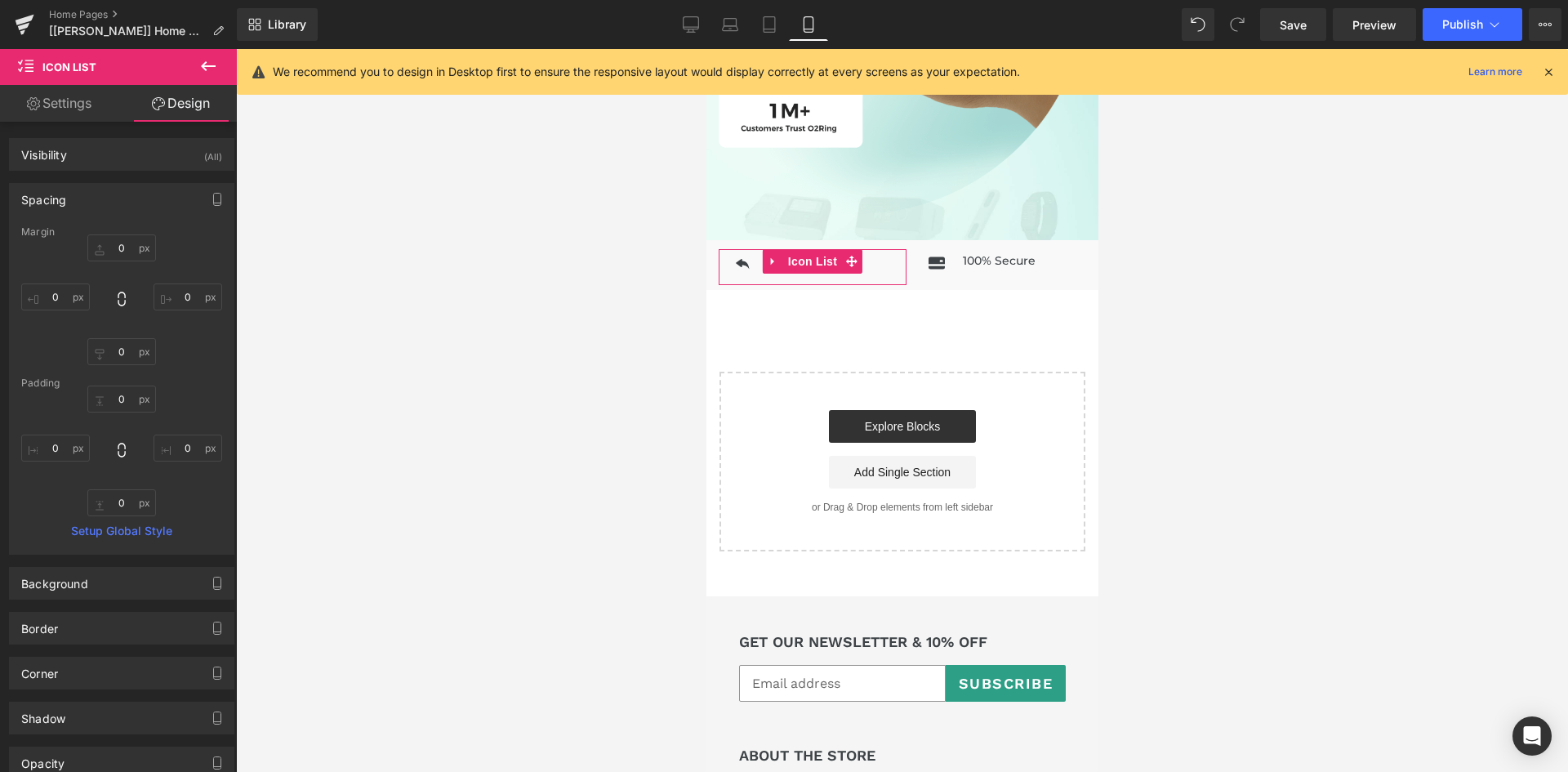
click at [100, 196] on div "Spacing" at bounding box center [122, 199] width 224 height 31
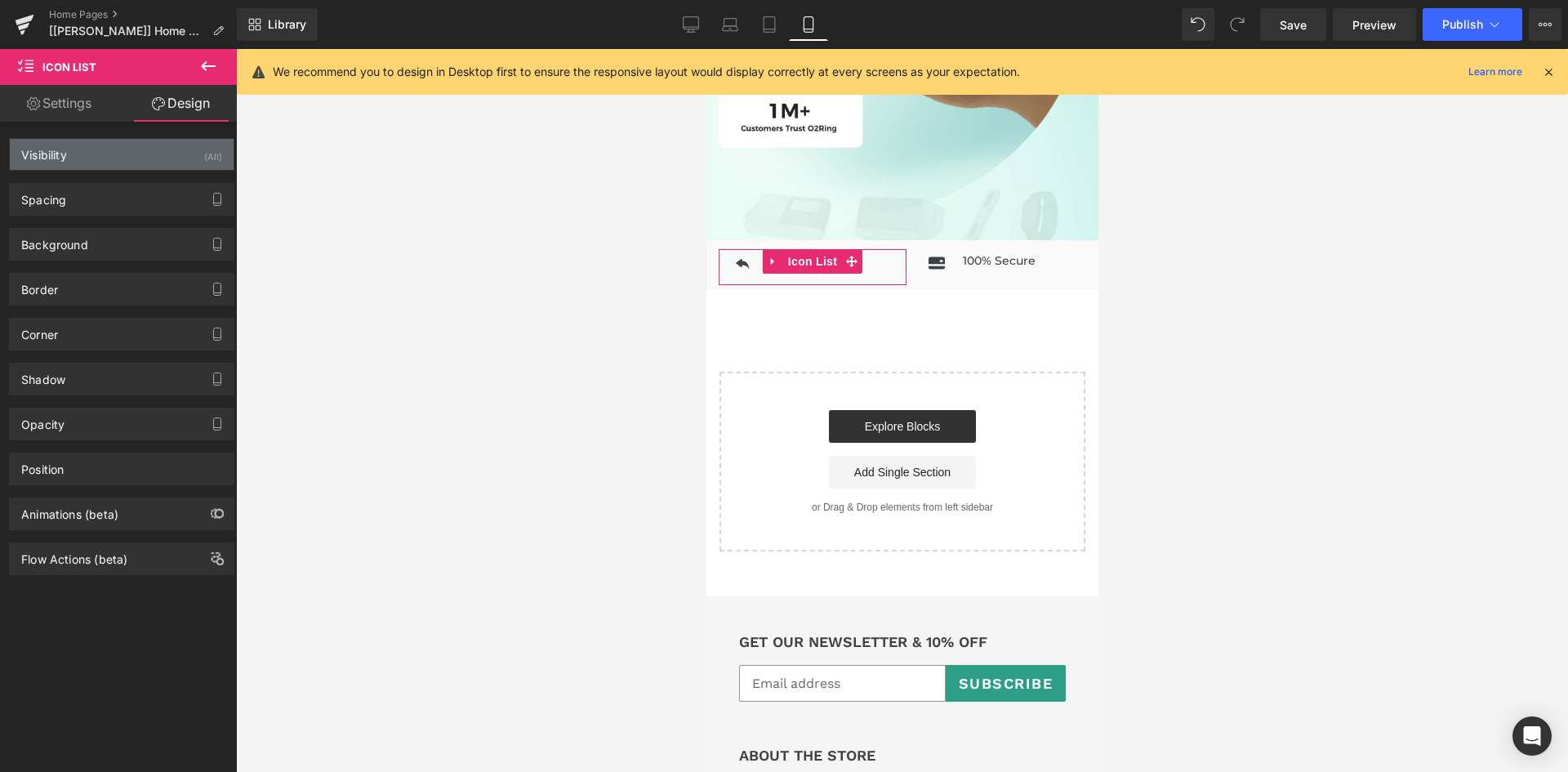
click at [95, 162] on div "Visibility (All)" at bounding box center [122, 154] width 224 height 31
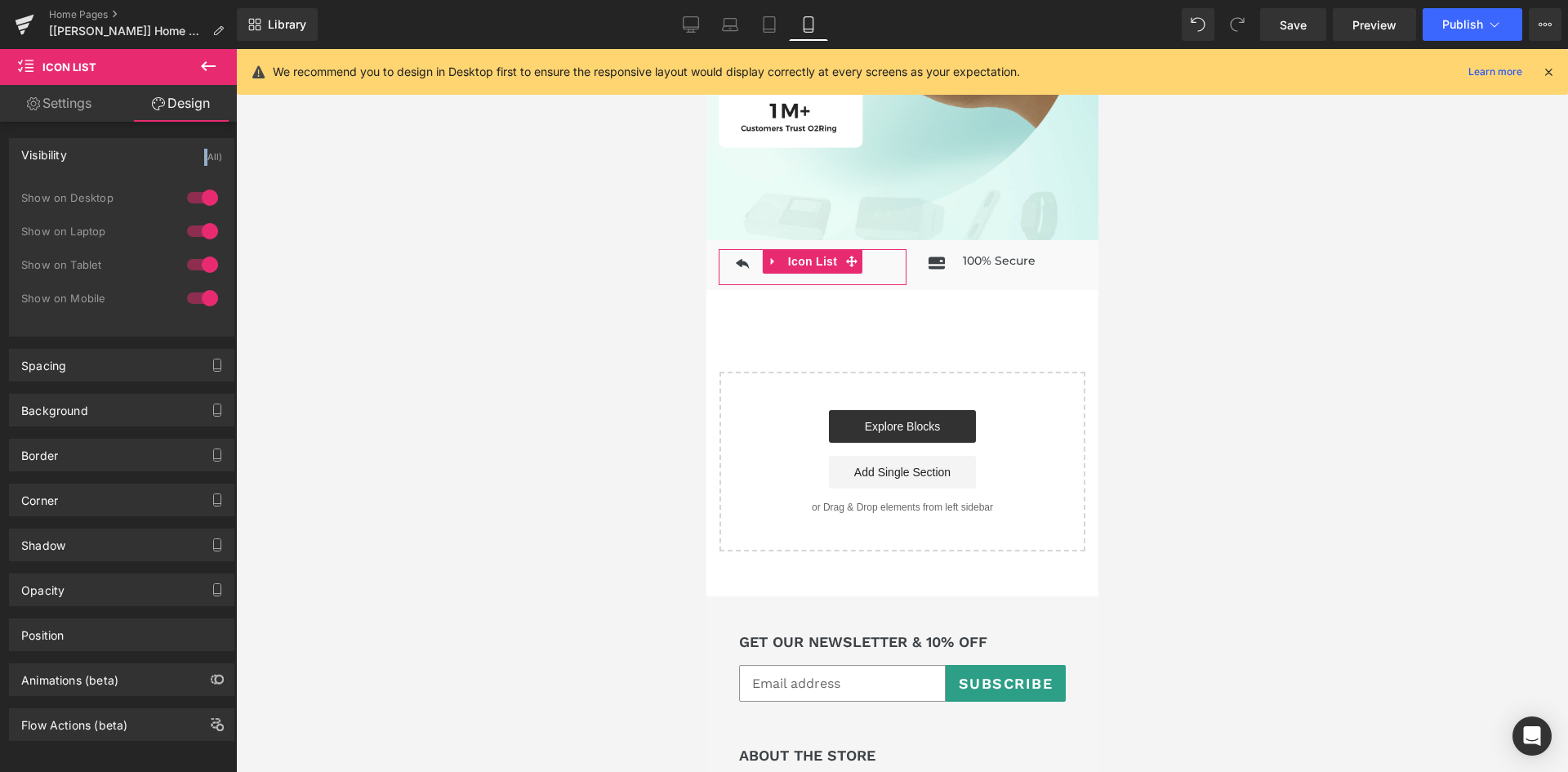
click at [95, 162] on div "Visibility (All)" at bounding box center [122, 154] width 224 height 31
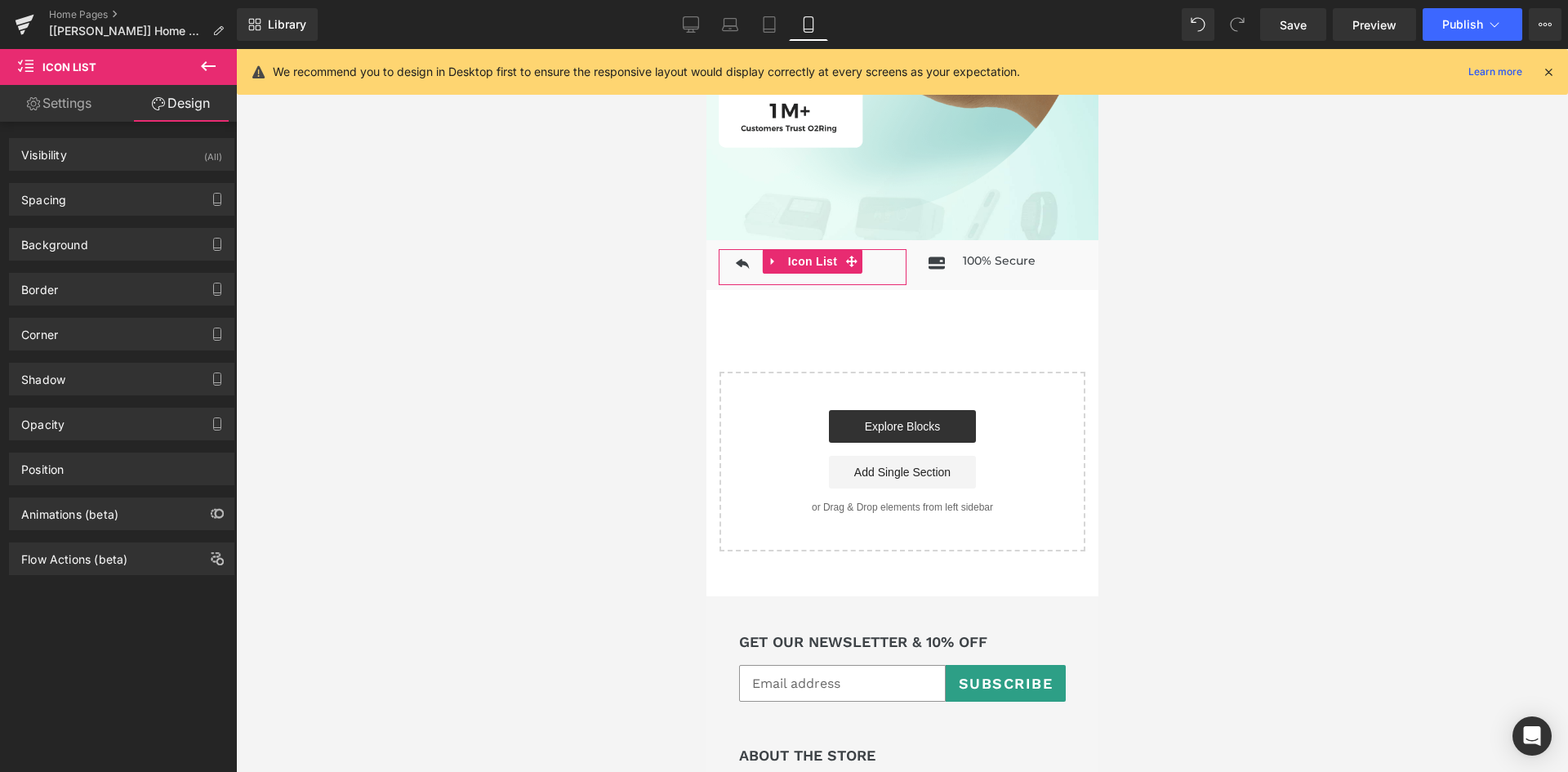
click at [79, 215] on div "Spacing [GEOGRAPHIC_DATA] [GEOGRAPHIC_DATA] Setup Global Style" at bounding box center [121, 199] width 225 height 33
click at [59, 244] on div "Background" at bounding box center [55, 240] width 67 height 23
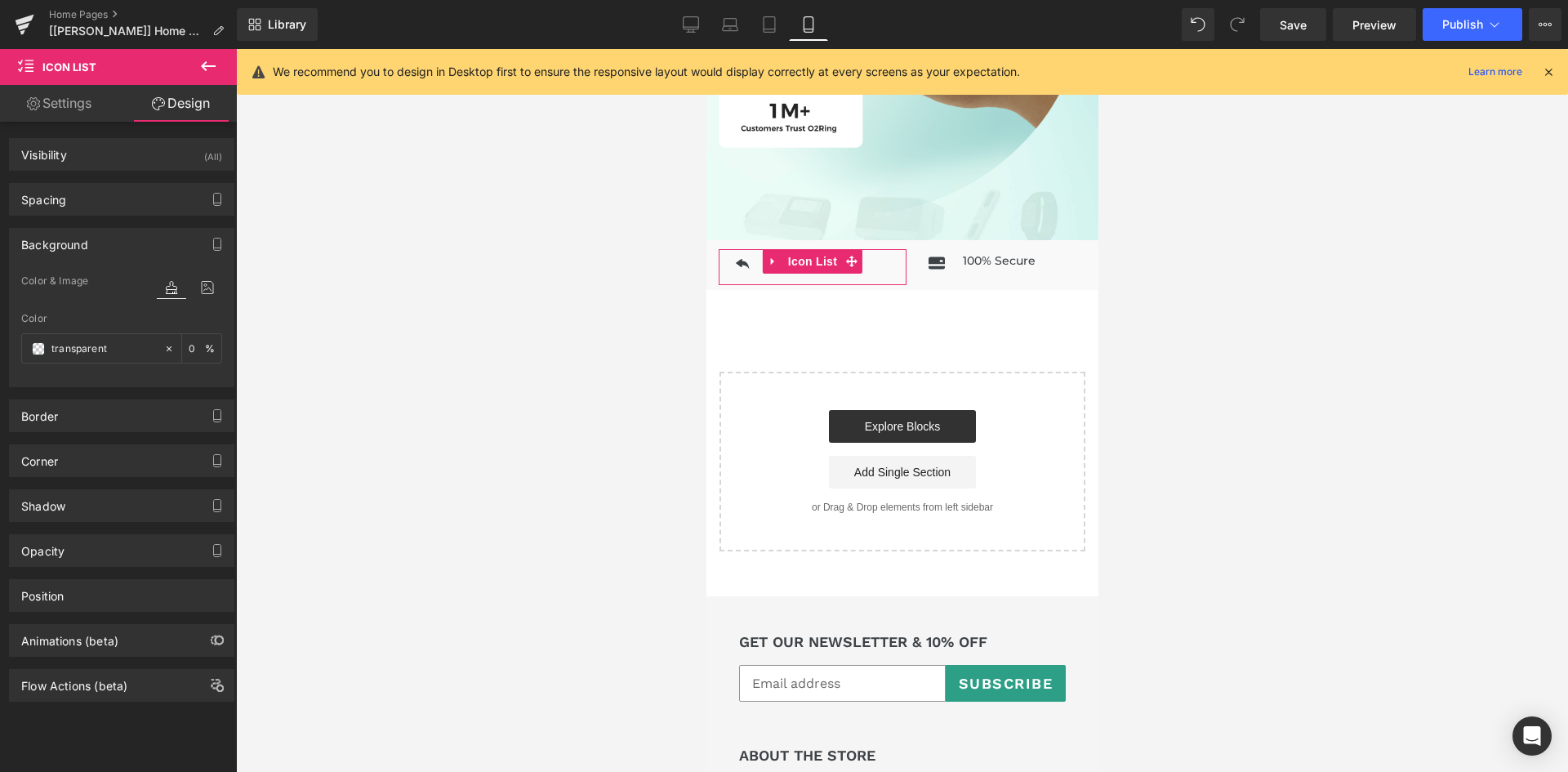
click at [59, 244] on div "Background" at bounding box center [55, 240] width 67 height 23
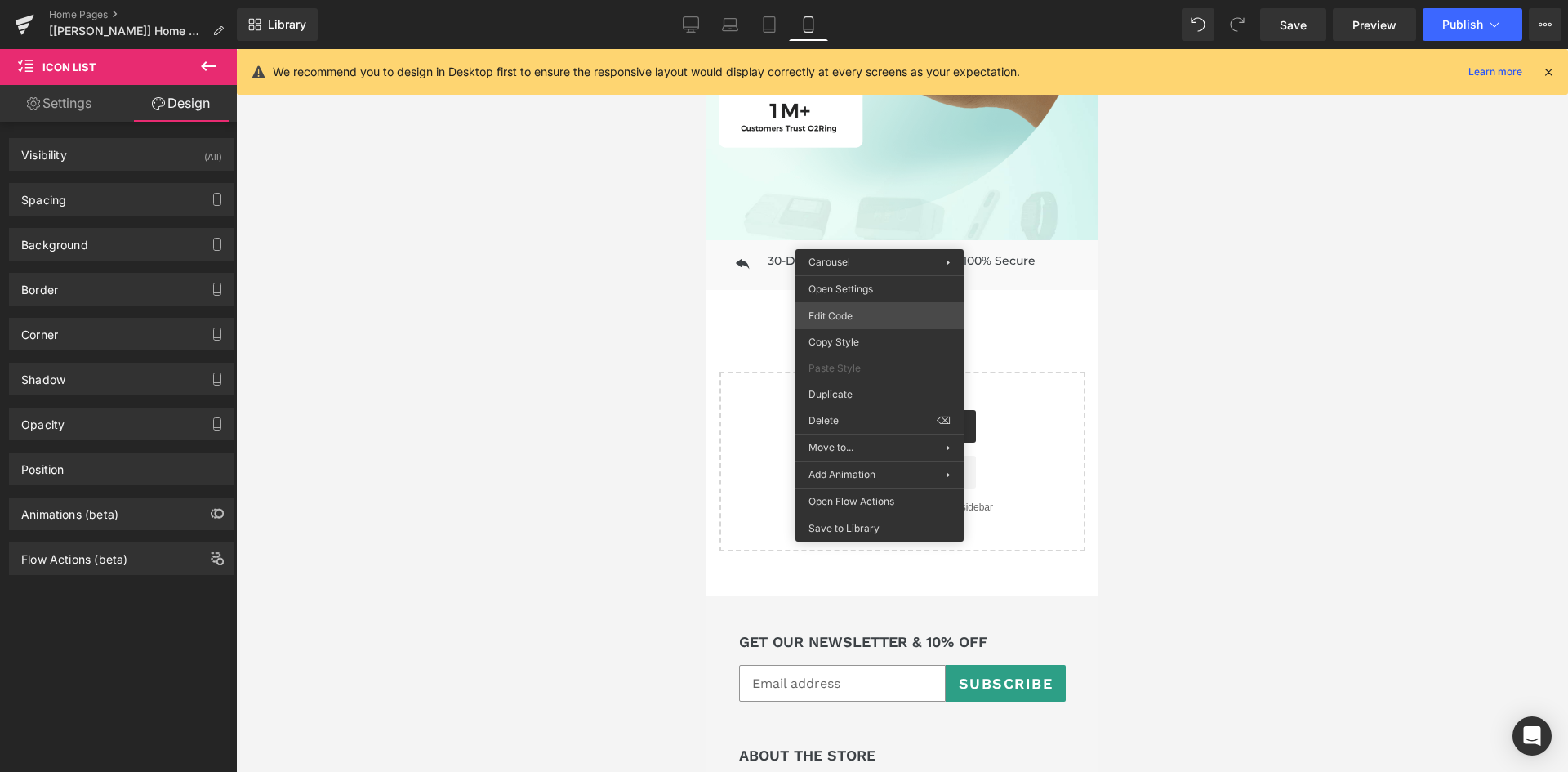
click at [899, 0] on div "Icon List You are previewing how the will restyle your page. You can not edit E…" at bounding box center [784, 0] width 1568 height 0
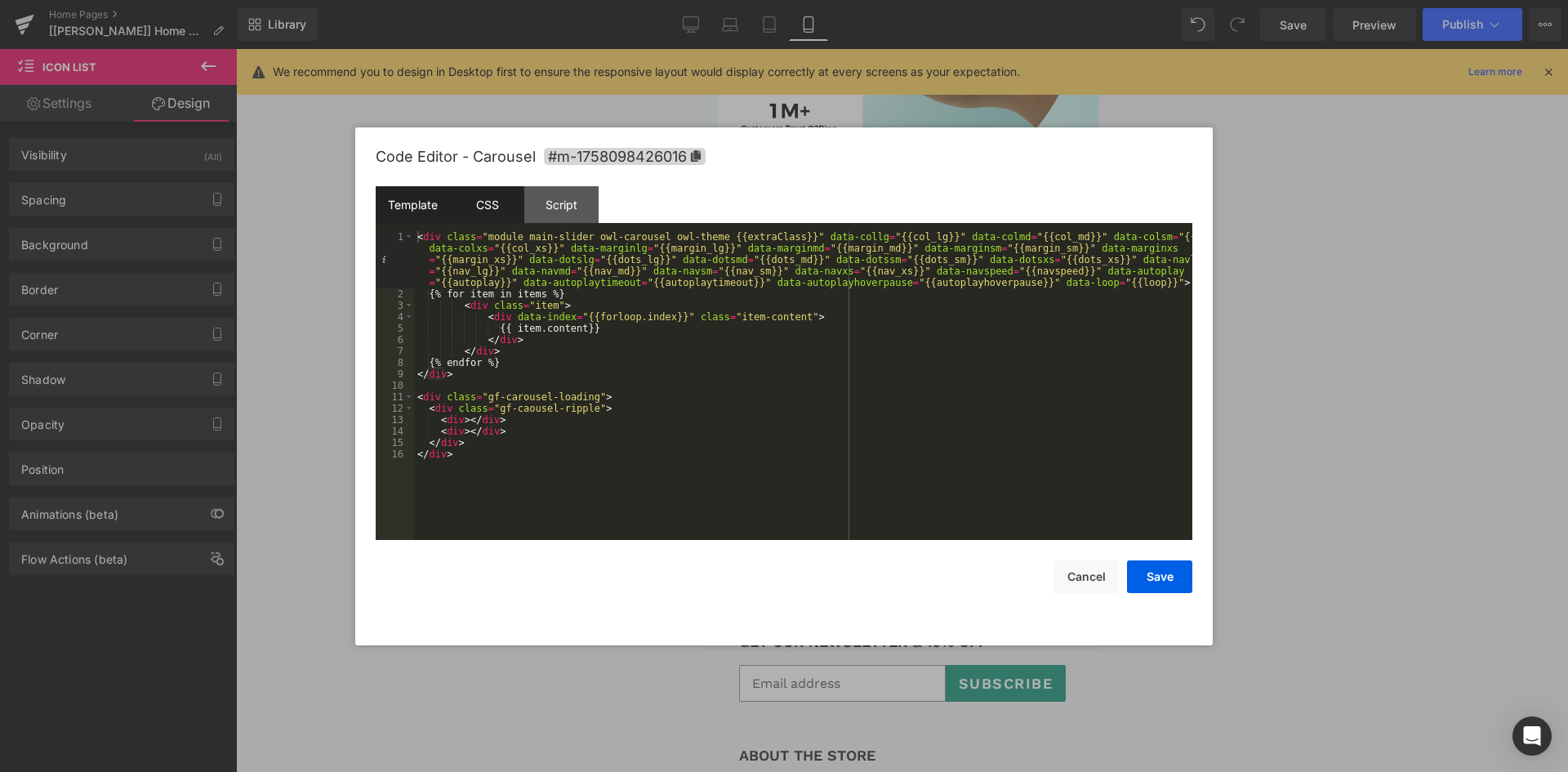
click at [467, 203] on div "CSS" at bounding box center [488, 204] width 75 height 36
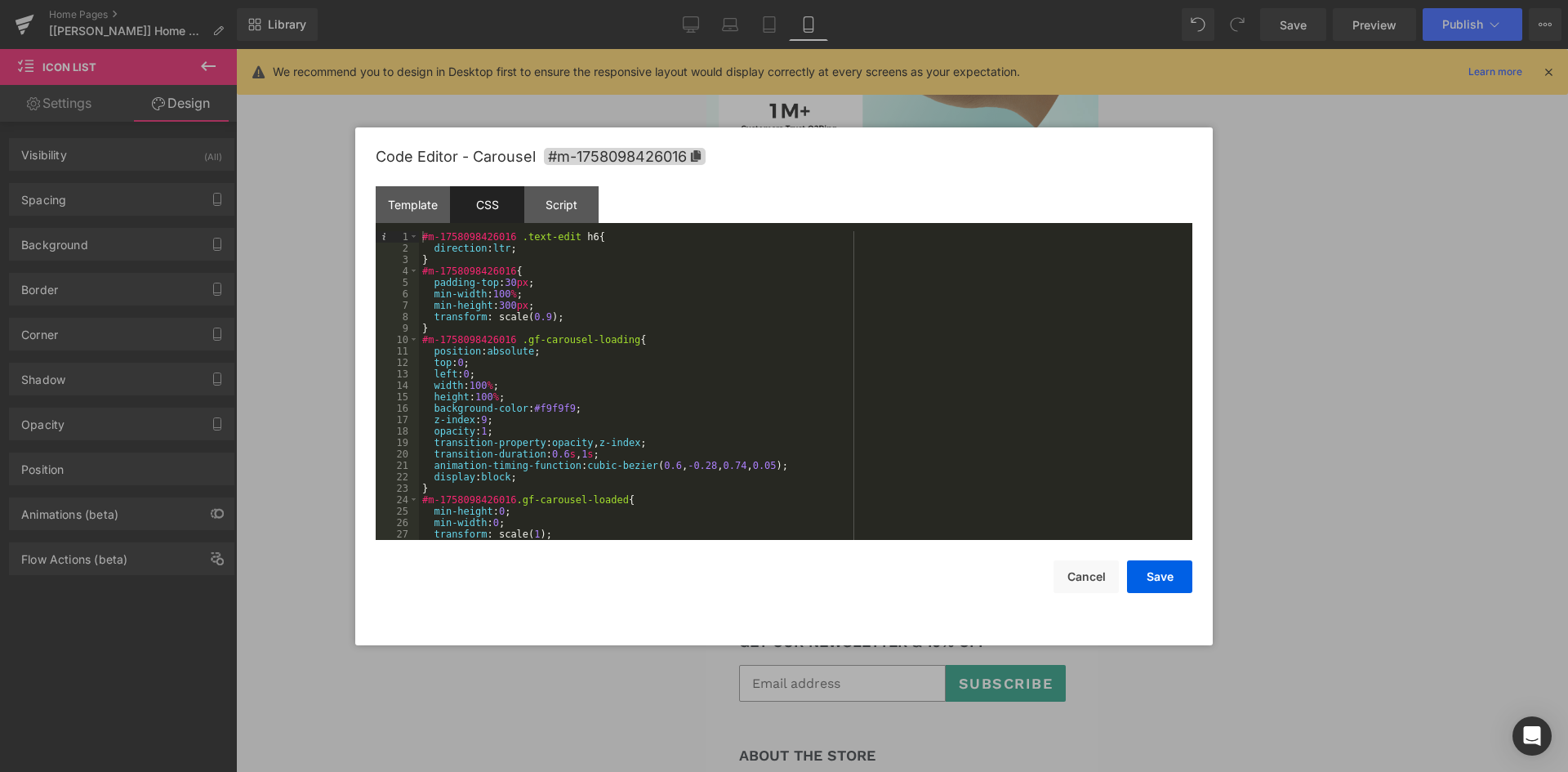
click at [511, 260] on div "#m-1758098426016 .text-edit h6 { direction : ltr ; } #m-1758098426016 { padding…" at bounding box center [802, 397] width 767 height 331
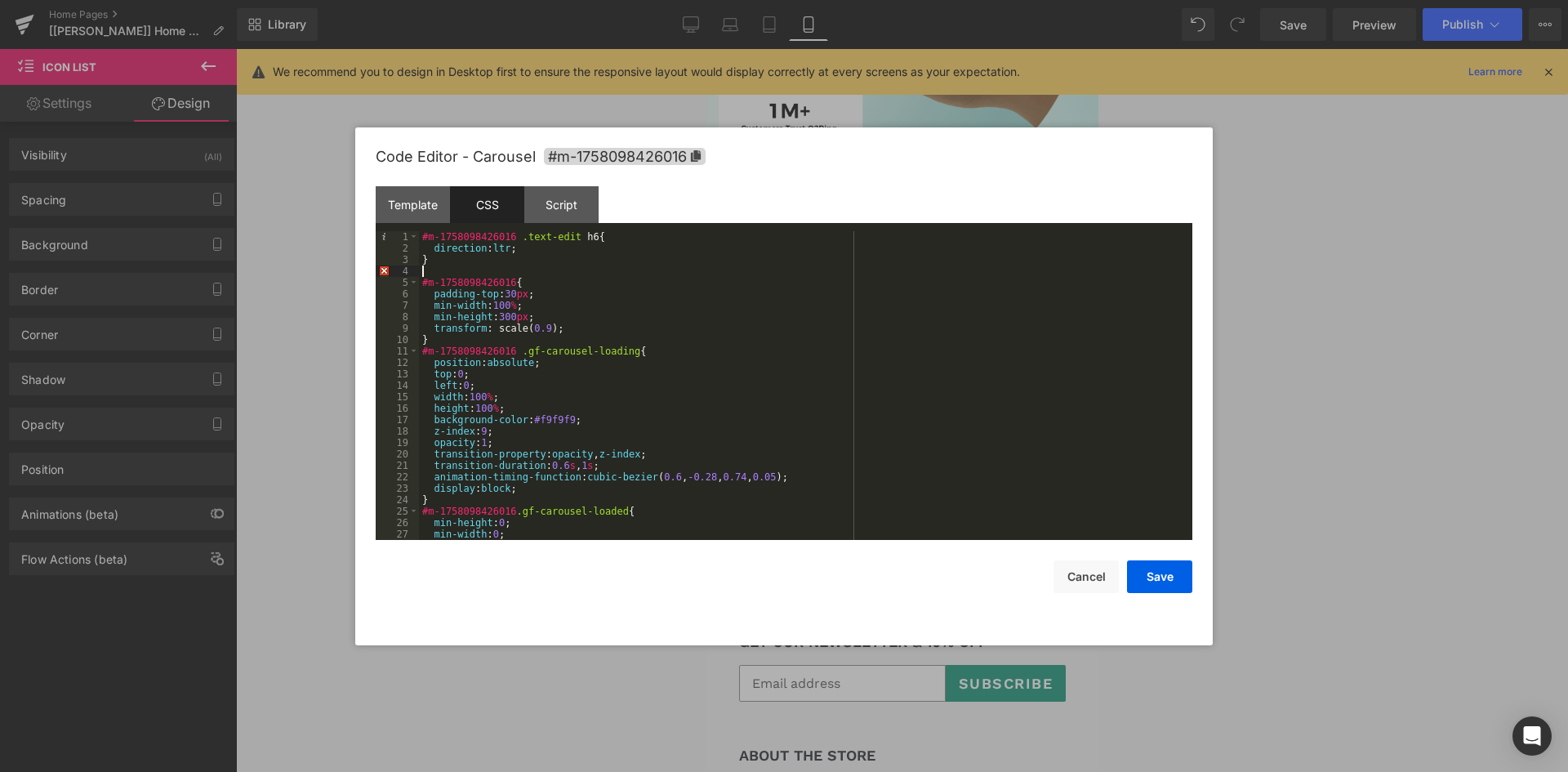
paste textarea
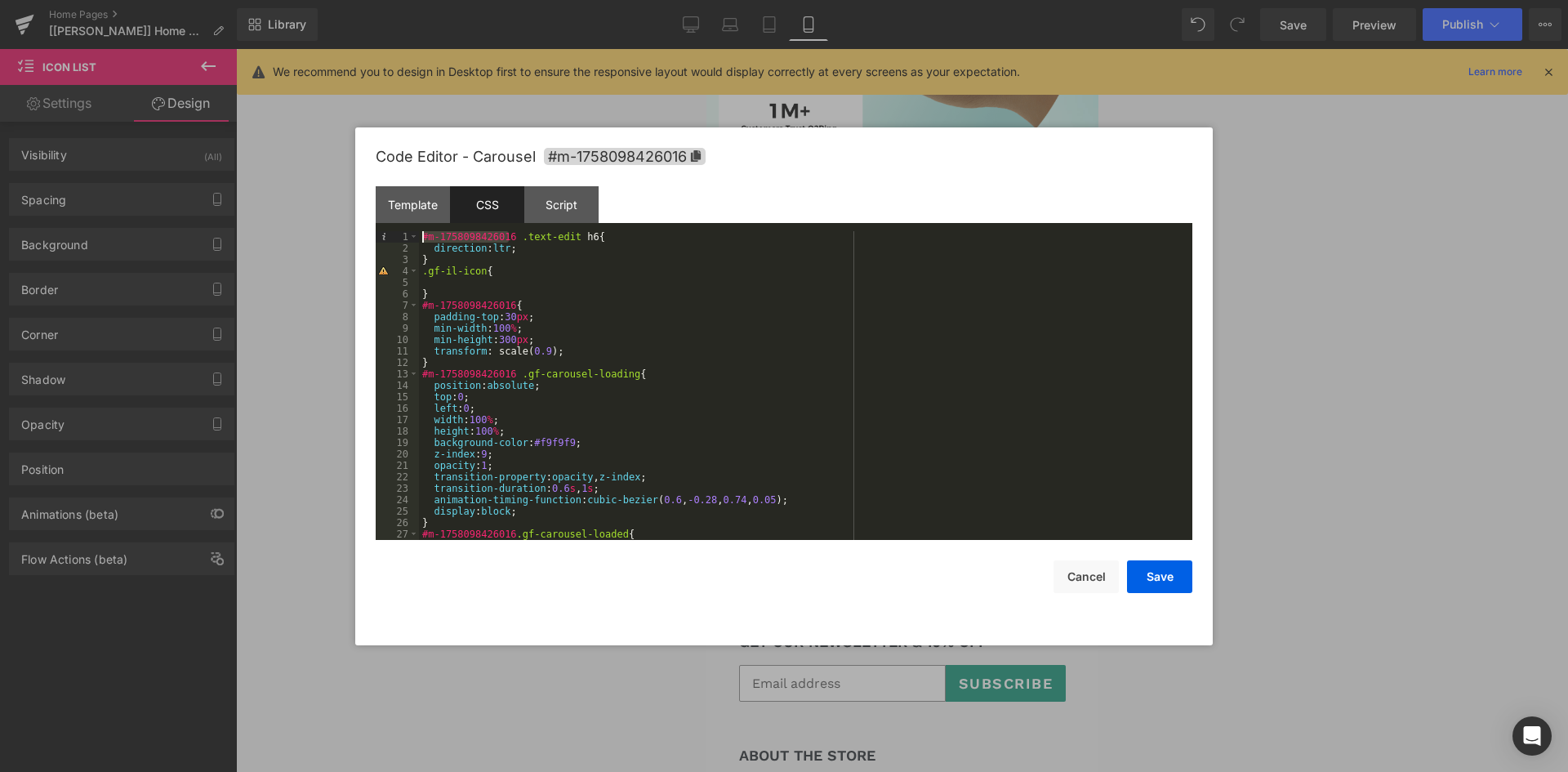
drag, startPoint x: 509, startPoint y: 238, endPoint x: 420, endPoint y: 238, distance: 89.0
click at [420, 238] on div "#m-1758098426016 .text-edit h6 { direction : ltr ; } .gf-il-icon { } #m-1758098…" at bounding box center [802, 397] width 767 height 331
click at [423, 272] on div "#m-1758098426016 .text-edit h6 { direction : ltr ; } .gf-il-icon { } #m-1758098…" at bounding box center [802, 397] width 767 height 331
paste textarea
click at [506, 280] on div "#m-1758098426016 .text-edit h6 { direction : ltr ; } #m-1758098426016 .gf-il-ic…" at bounding box center [802, 397] width 767 height 331
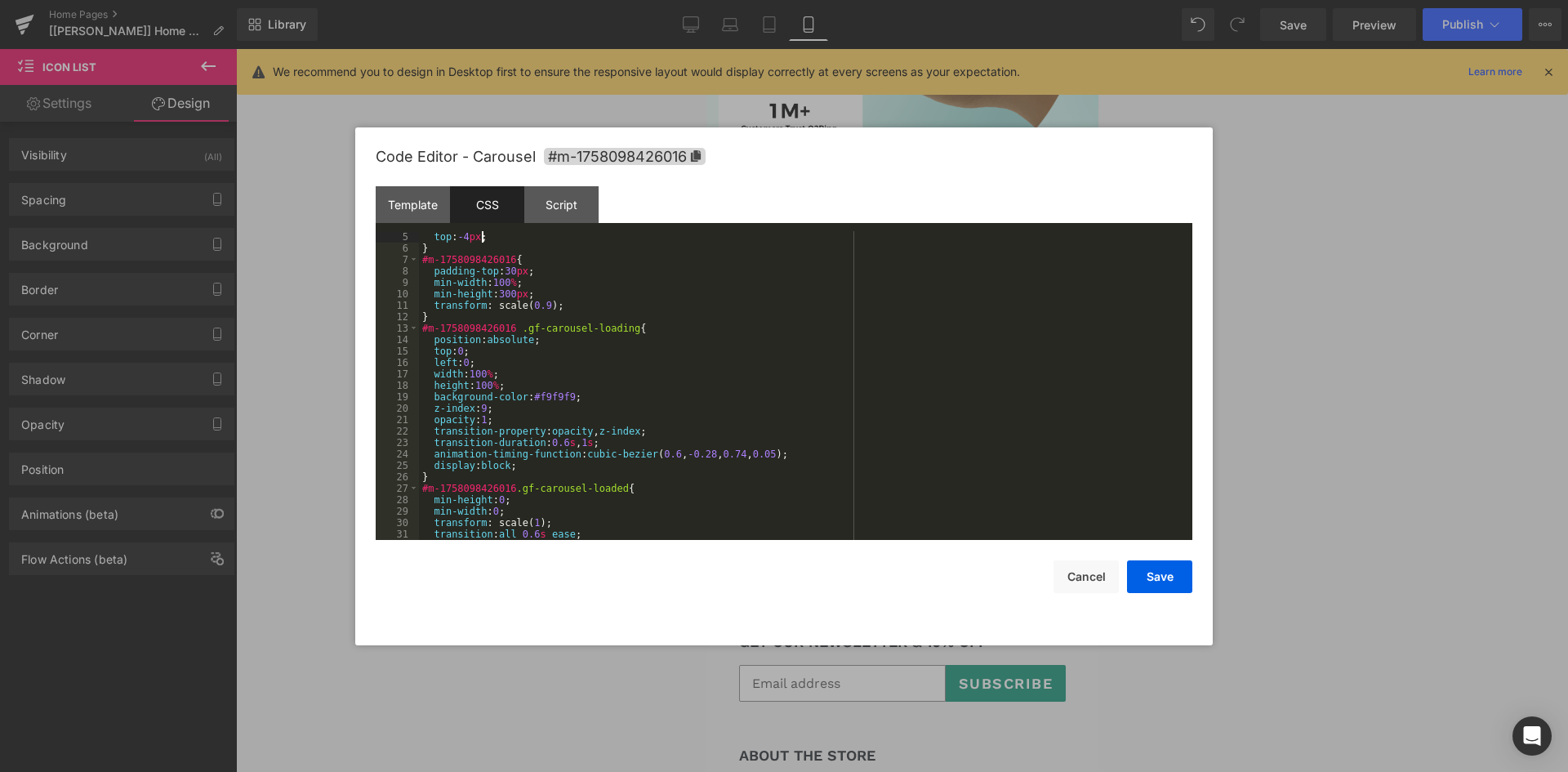
scroll to position [0, 0]
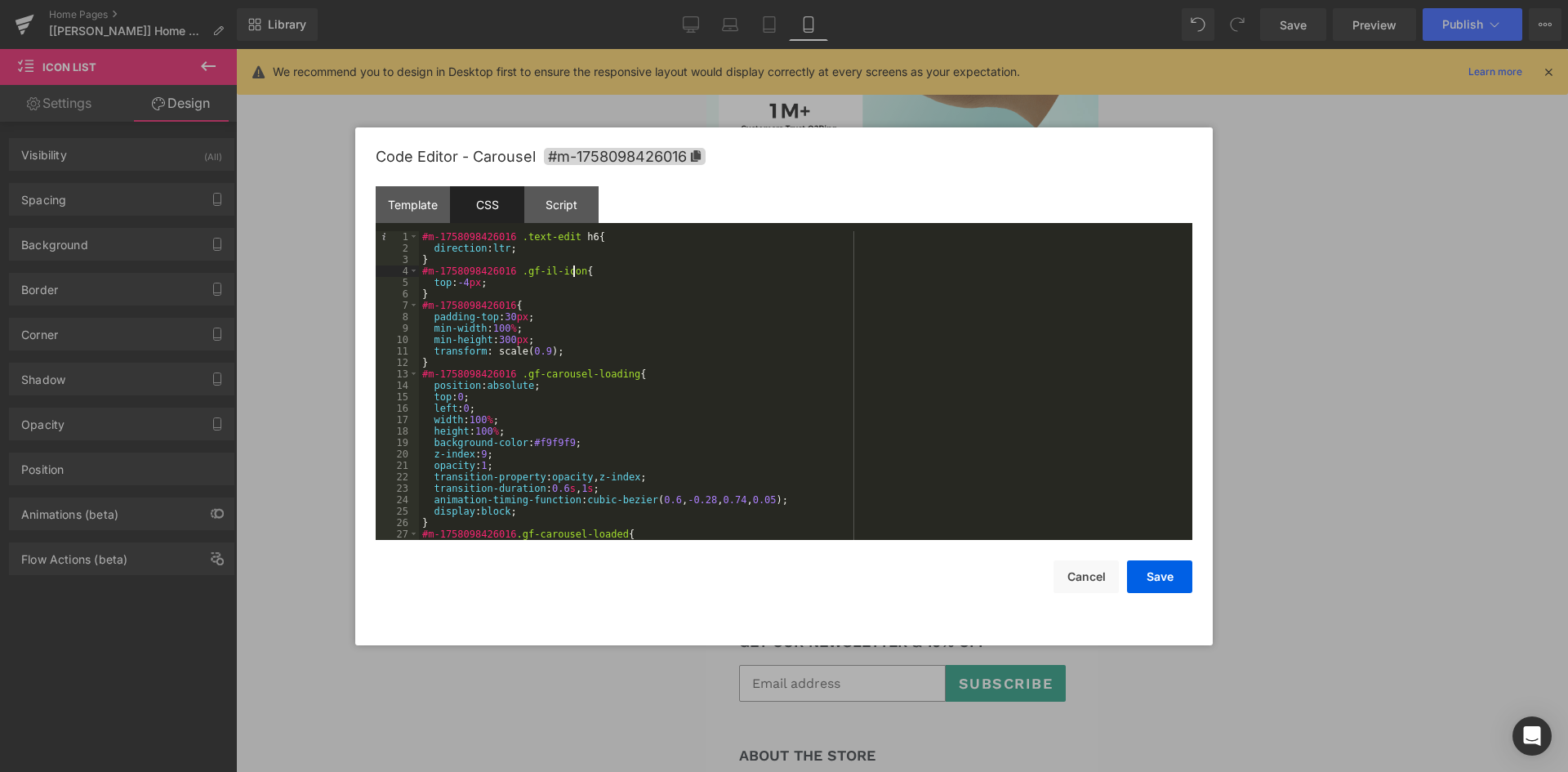
click at [573, 268] on div "#m-1758098426016 .text-edit h6 { direction : ltr ; } #m-1758098426016 .gf-il-ic…" at bounding box center [802, 397] width 767 height 331
click at [601, 291] on div "#m-1758098426016 .text-edit h6 { direction : ltr ; } #m-1758098426016 .gf-il-ic…" at bounding box center [802, 397] width 767 height 331
drag, startPoint x: 579, startPoint y: 270, endPoint x: 633, endPoint y: 270, distance: 54.0
click at [633, 270] on div "#m-1758098426016 .text-edit h6 { direction : ltr ; } #m-1758098426016 .gf-il-ic…" at bounding box center [802, 397] width 767 height 331
click at [478, 285] on div "#m-1758098426016 .text-edit h6 { direction : ltr ; } #m-1758098426016 .gf-il-ic…" at bounding box center [802, 397] width 767 height 331
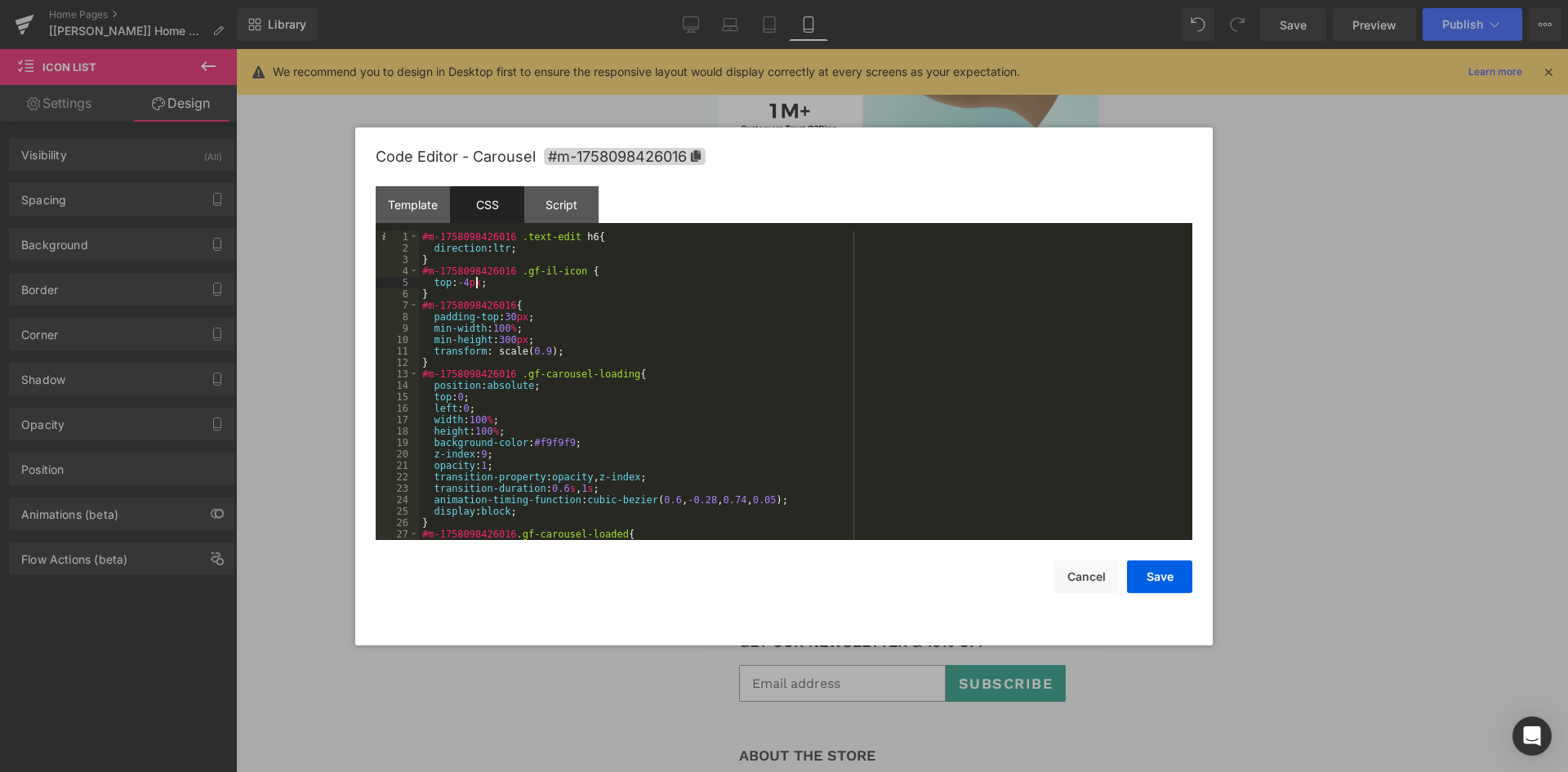
click at [483, 284] on div "#m-1758098426016 .text-edit h6 { direction : ltr ; } #m-1758098426016 .gf-il-ic…" at bounding box center [802, 397] width 767 height 331
click at [1154, 574] on button "Save" at bounding box center [1159, 577] width 65 height 33
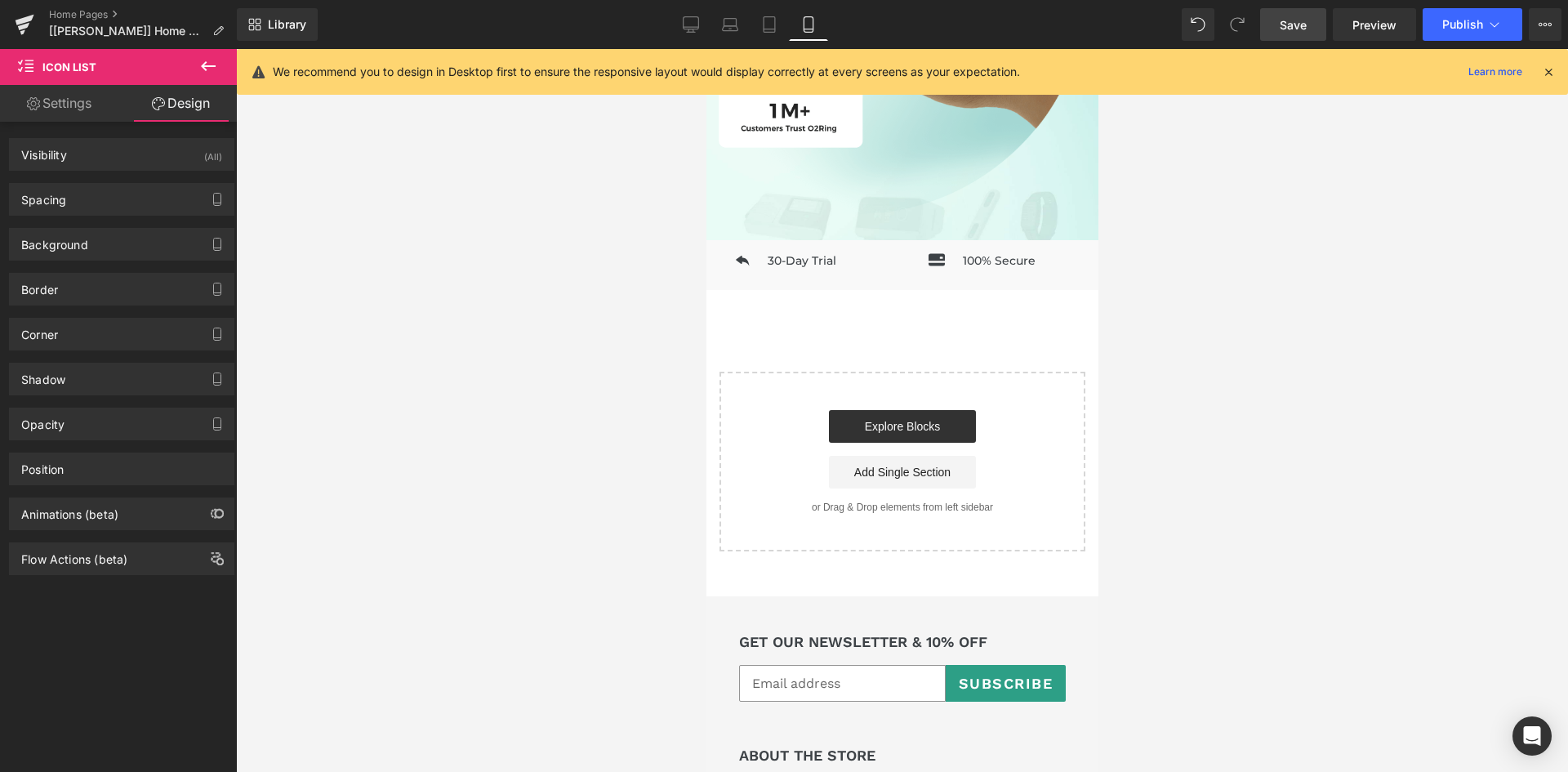
click at [1305, 31] on span "Save" at bounding box center [1293, 25] width 27 height 17
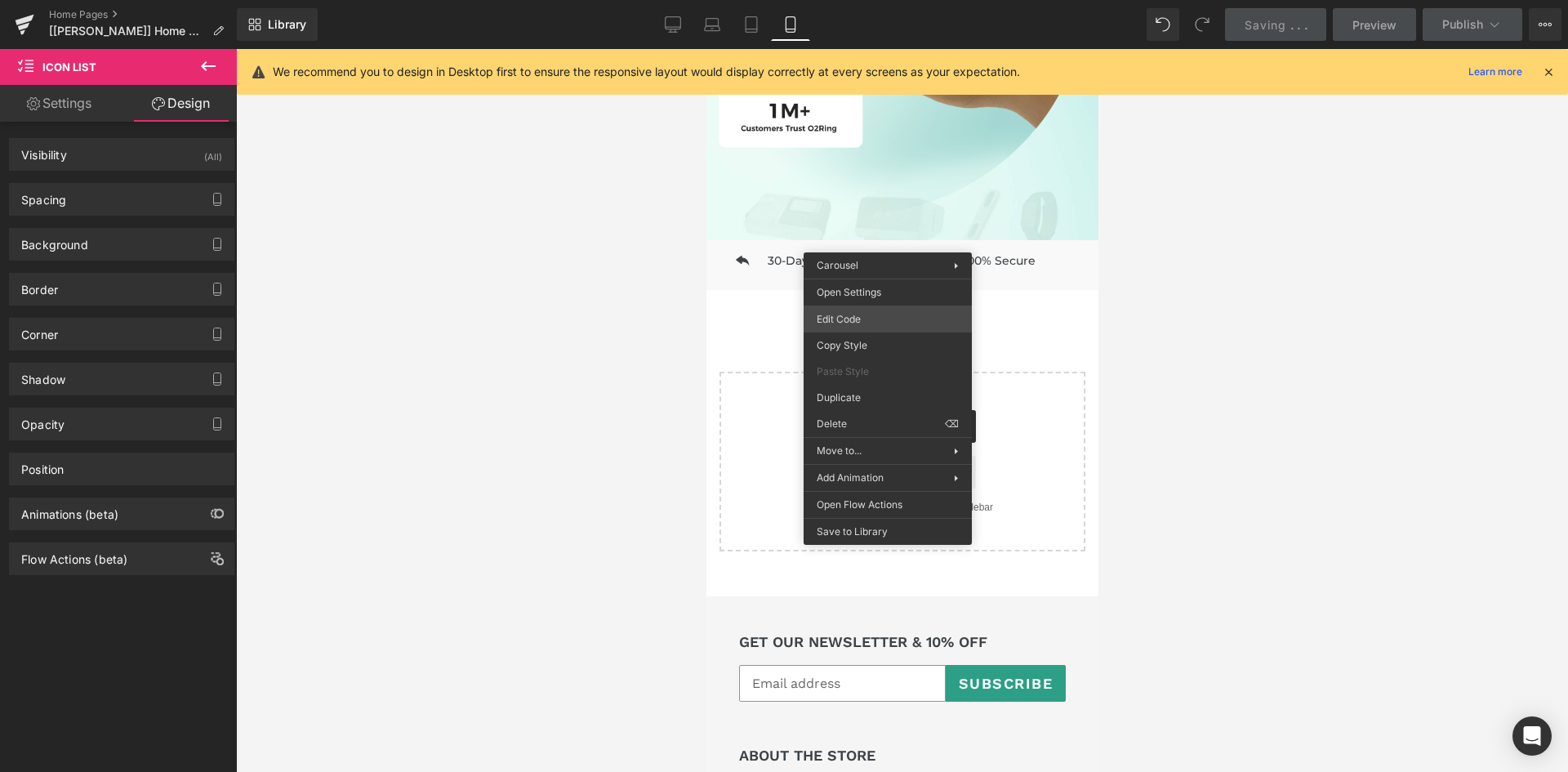
click at [880, 0] on div "Icon List You are previewing how the will restyle your page. You can not edit E…" at bounding box center [784, 0] width 1568 height 0
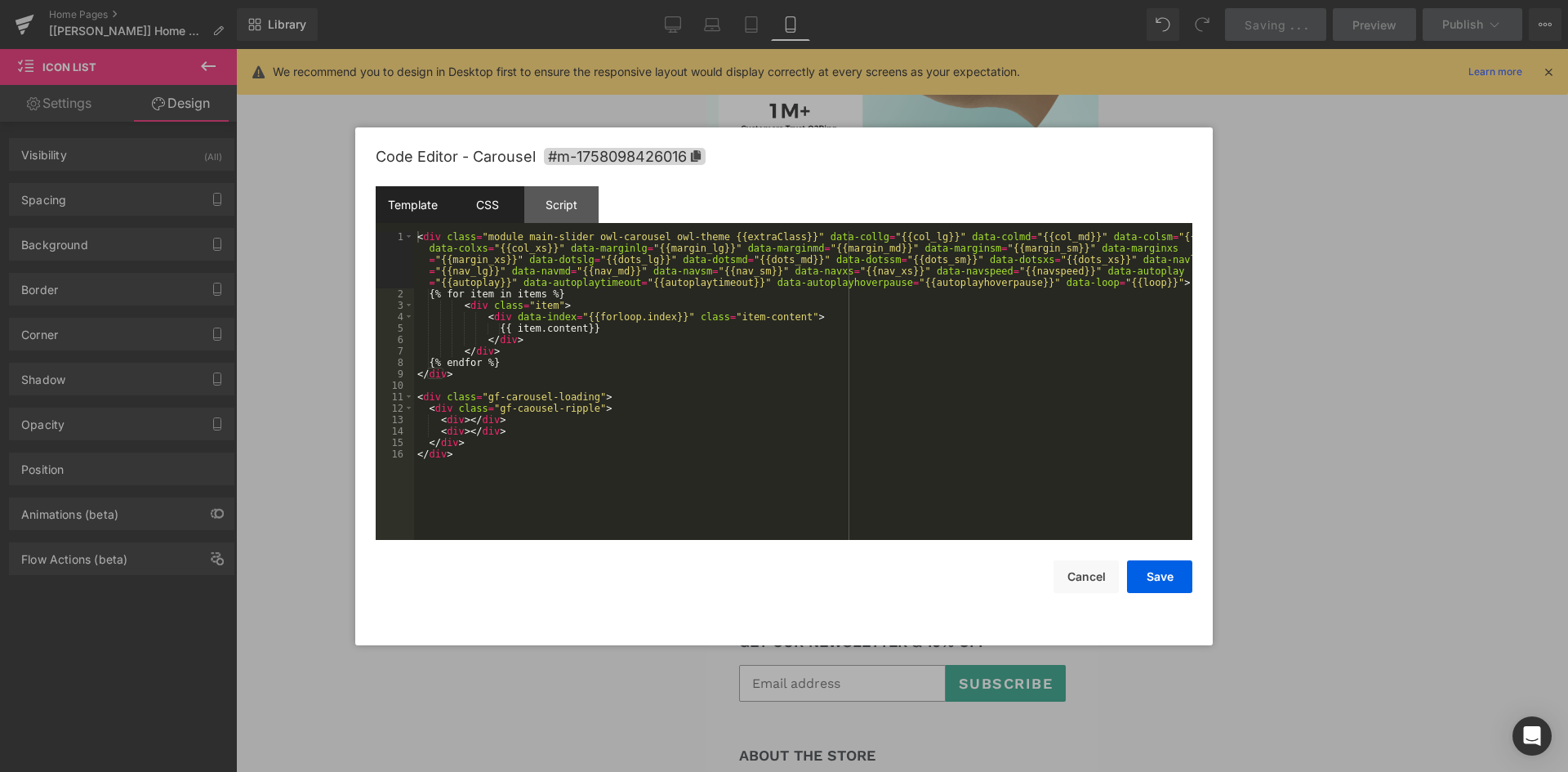
click at [477, 198] on div "CSS" at bounding box center [488, 204] width 75 height 36
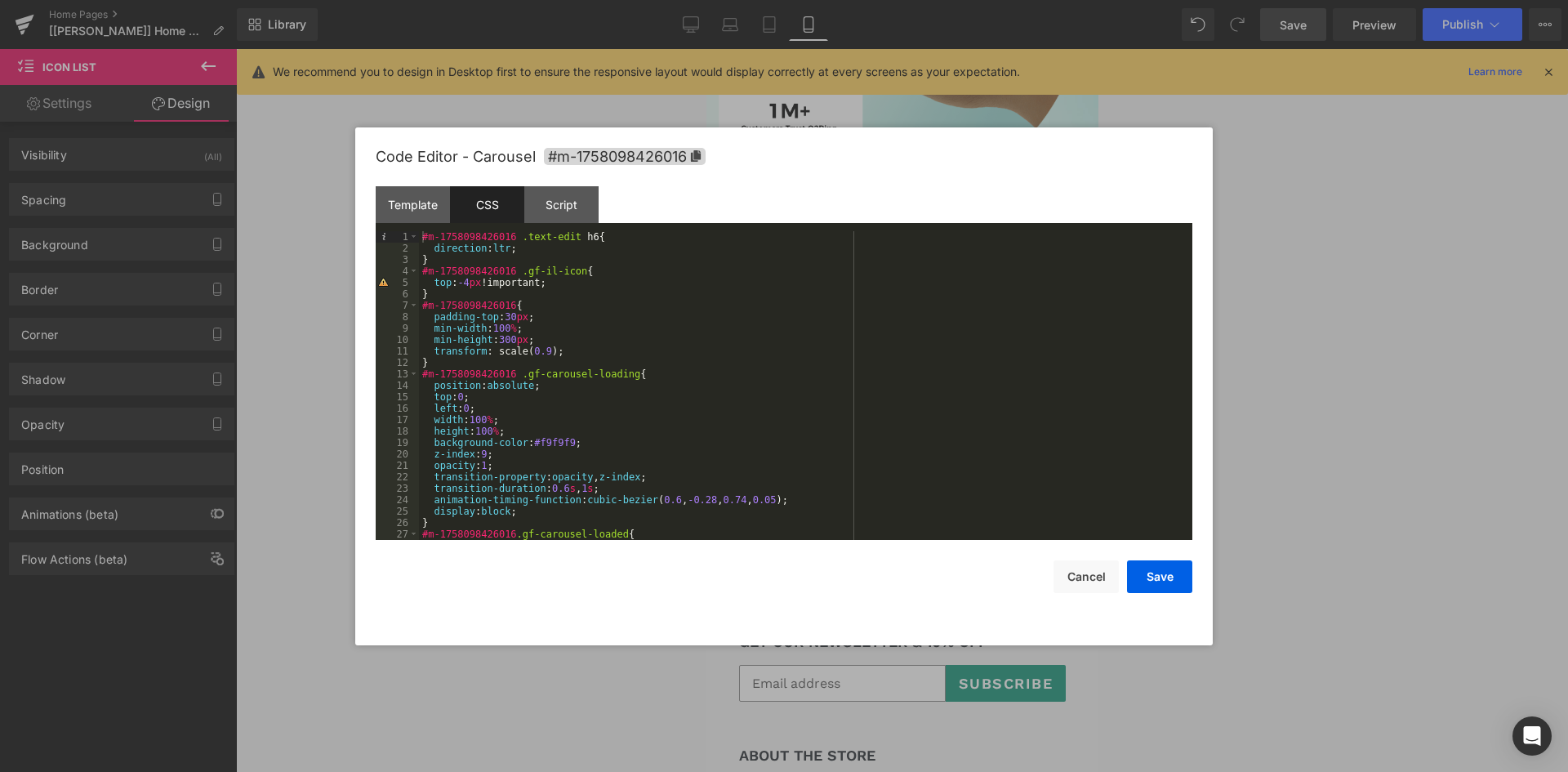
click at [1307, 174] on div at bounding box center [784, 386] width 1568 height 772
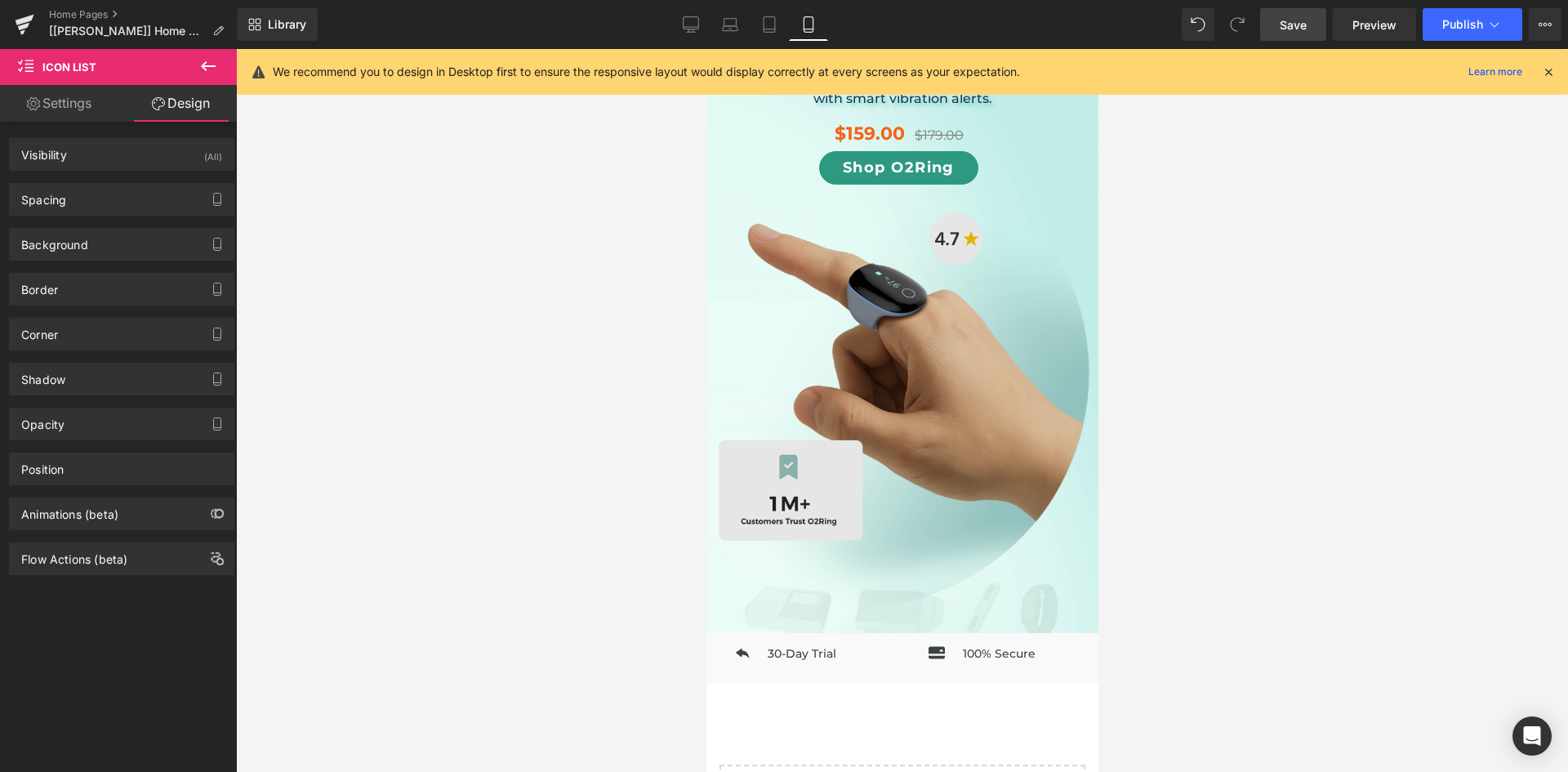
scroll to position [1004, 0]
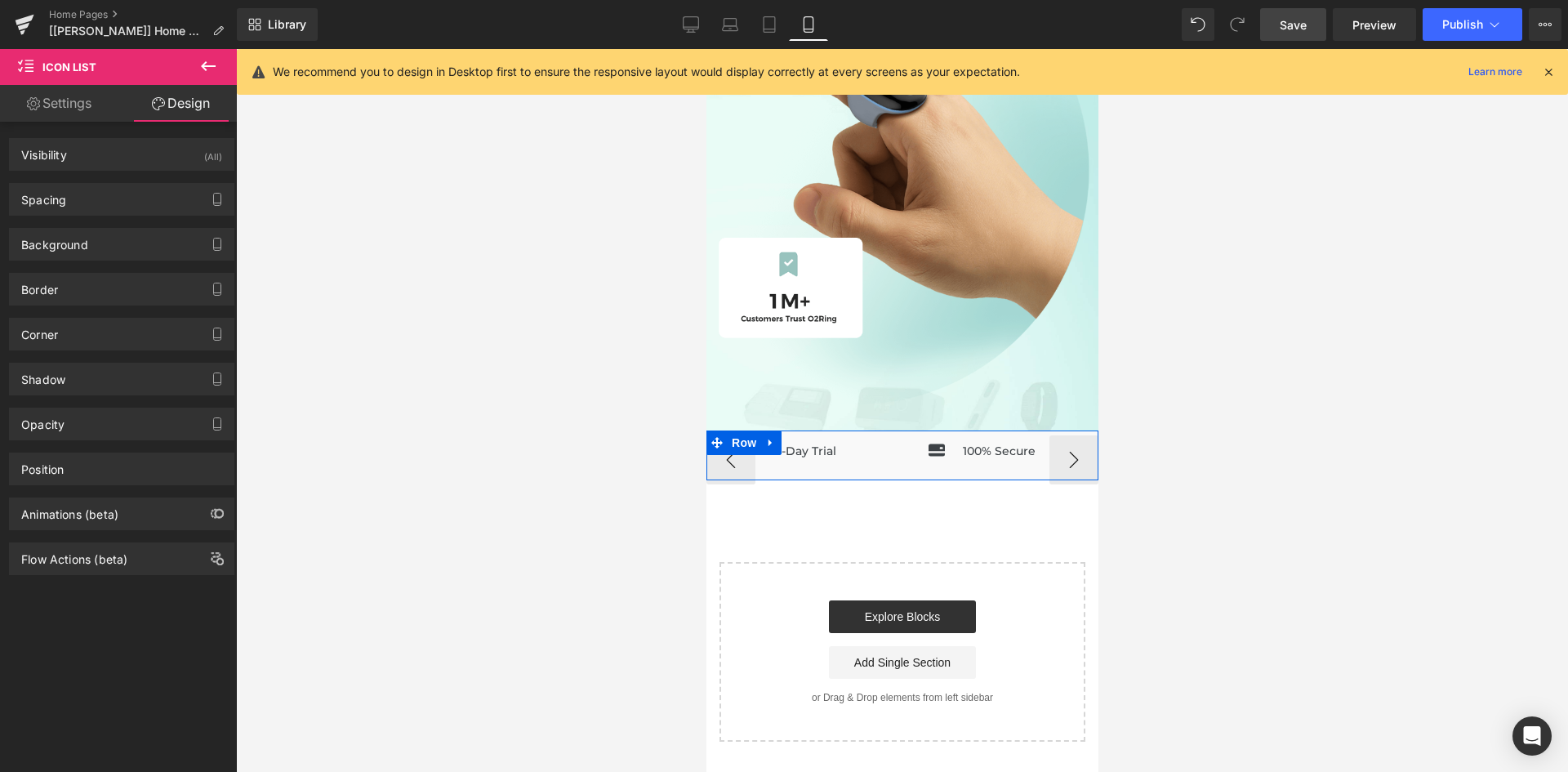
drag, startPoint x: 738, startPoint y: 435, endPoint x: 734, endPoint y: 451, distance: 16.5
click at [738, 435] on span "Row" at bounding box center [743, 443] width 33 height 25
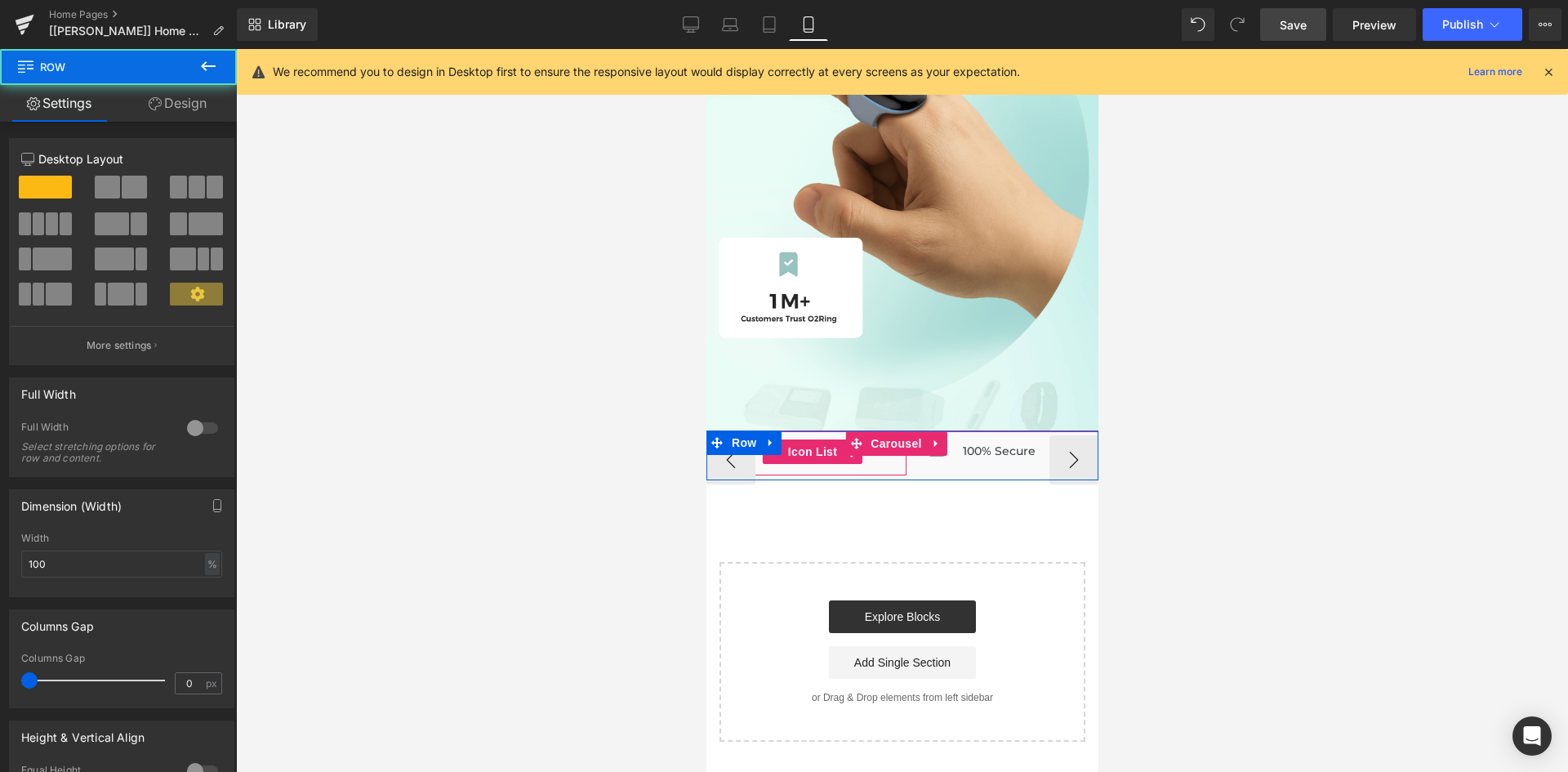
click at [784, 450] on span "Icon List" at bounding box center [812, 452] width 57 height 25
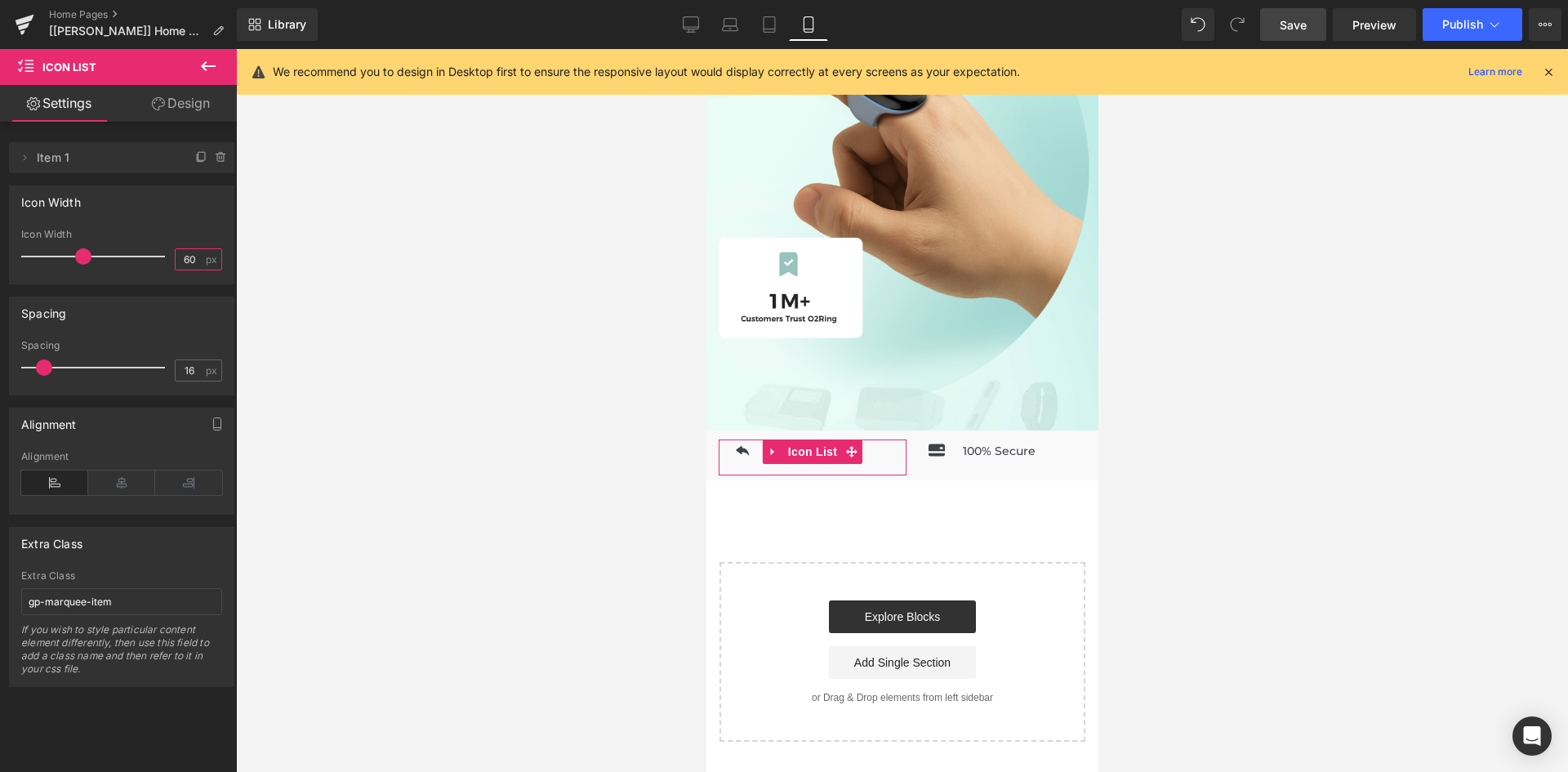
drag, startPoint x: 177, startPoint y: 259, endPoint x: 164, endPoint y: 259, distance: 13.0
click at [164, 259] on div "Icon Width 60 px" at bounding box center [122, 256] width 201 height 55
type input "64"
click at [393, 317] on div at bounding box center [901, 410] width 1331 height 722
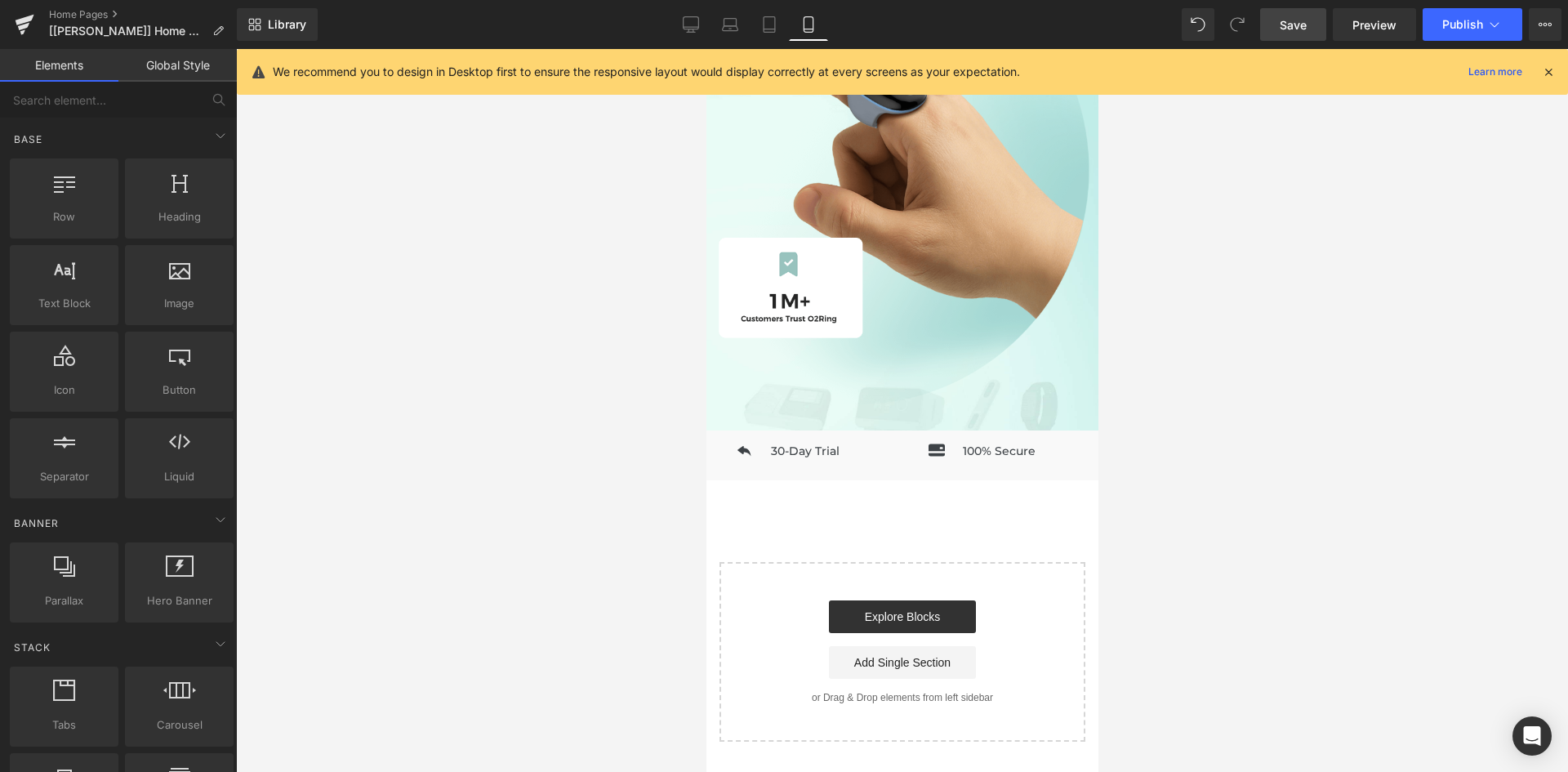
click at [1299, 16] on span "Save" at bounding box center [1293, 25] width 27 height 17
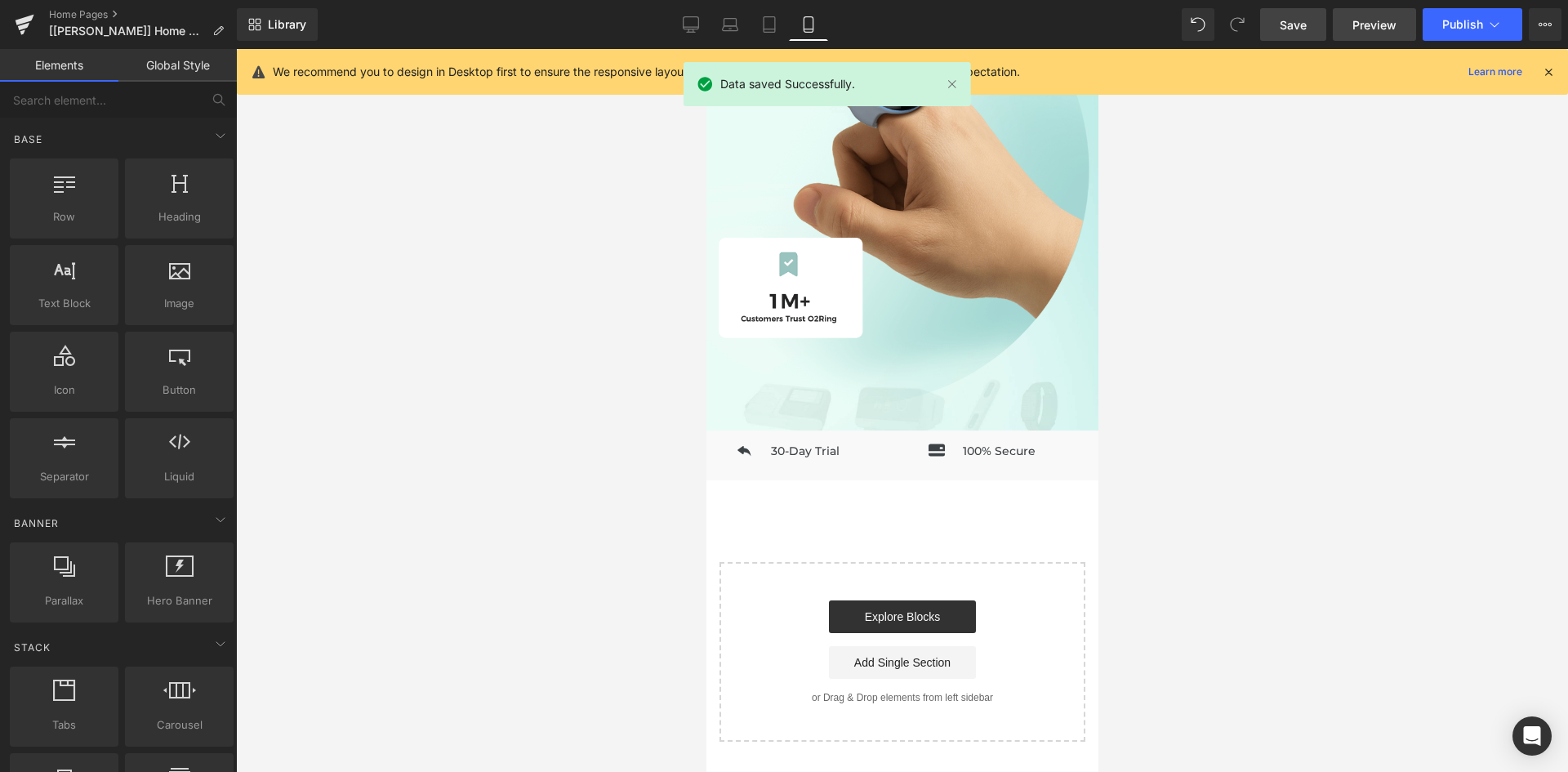
click at [1365, 27] on span "Preview" at bounding box center [1375, 25] width 44 height 17
